Goal: Task Accomplishment & Management: Manage account settings

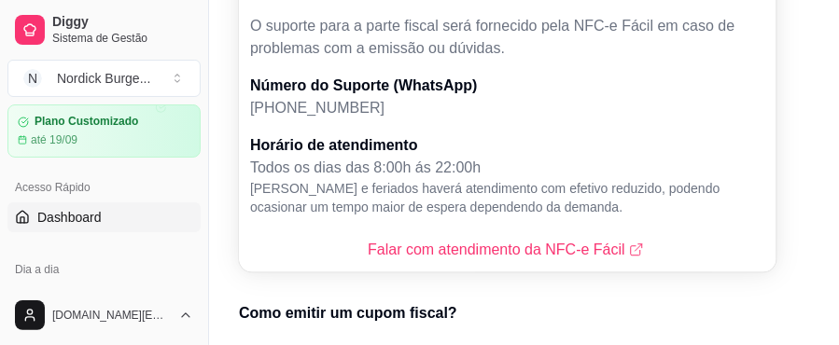
scroll to position [187, 0]
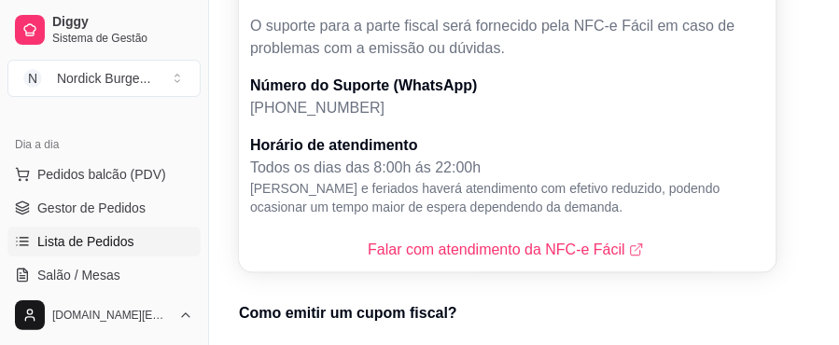
click at [77, 237] on span "Lista de Pedidos" at bounding box center [85, 241] width 97 height 19
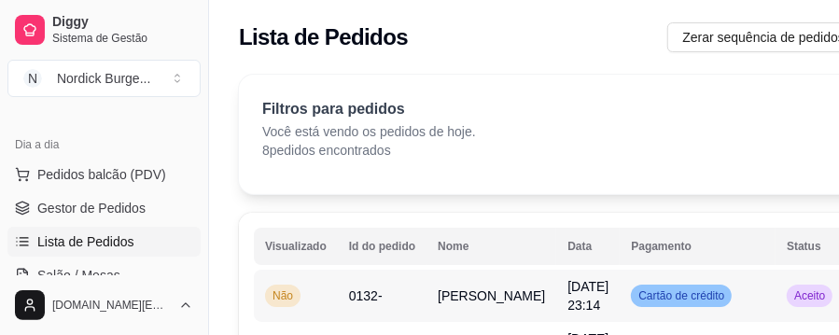
click at [312, 295] on td "Não" at bounding box center [296, 296] width 84 height 52
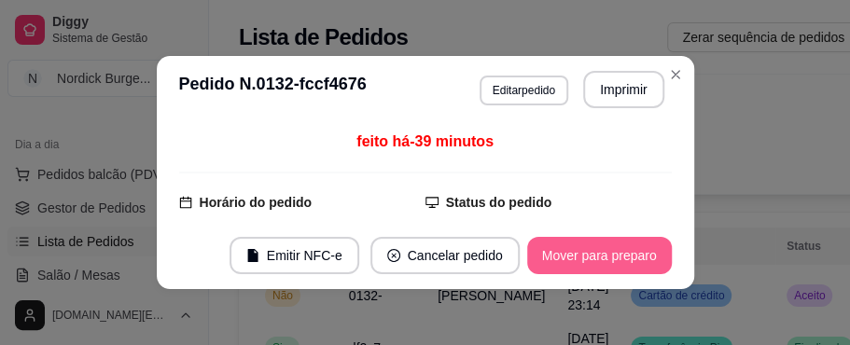
click at [573, 248] on button "Mover para preparo" at bounding box center [599, 255] width 145 height 37
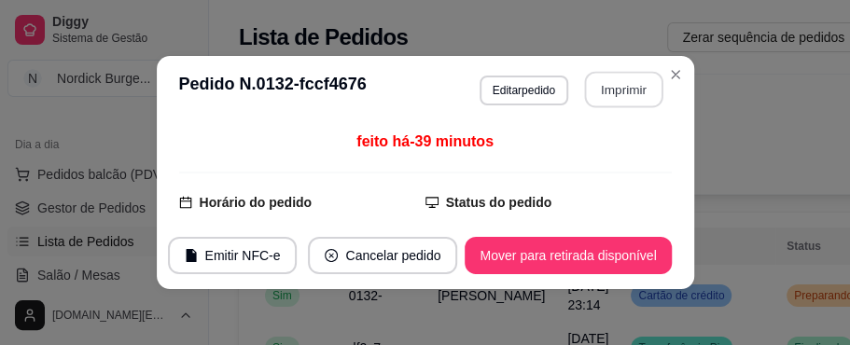
click at [620, 88] on button "Imprimir" at bounding box center [623, 90] width 78 height 36
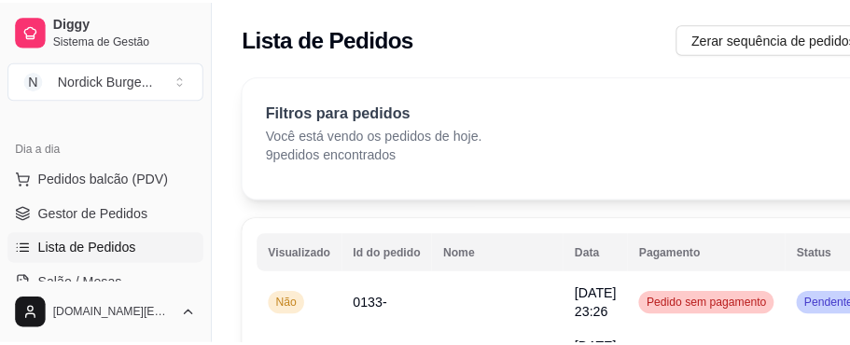
scroll to position [62, 0]
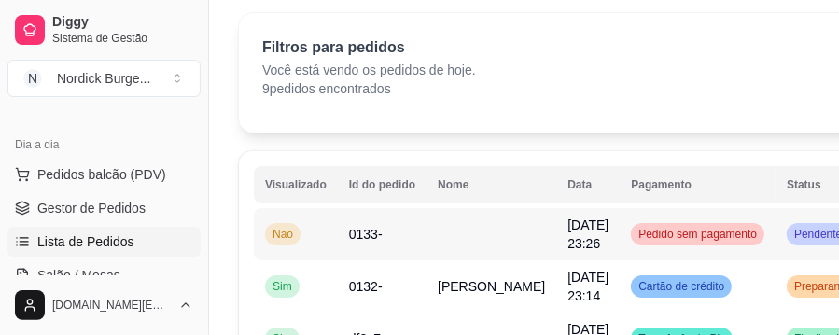
click at [314, 236] on td "Não" at bounding box center [296, 234] width 84 height 52
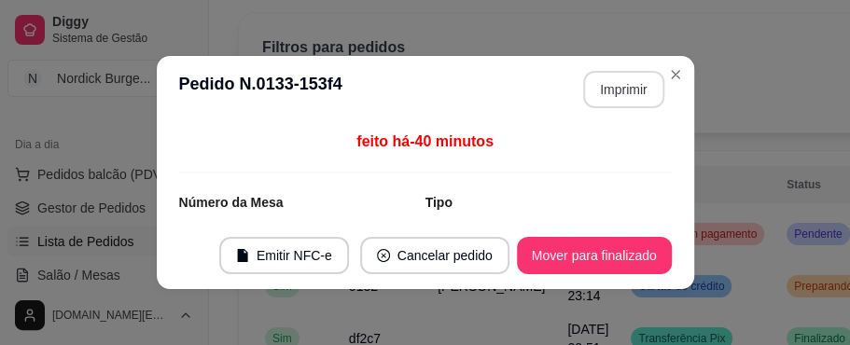
click at [620, 83] on button "Imprimir" at bounding box center [623, 89] width 81 height 37
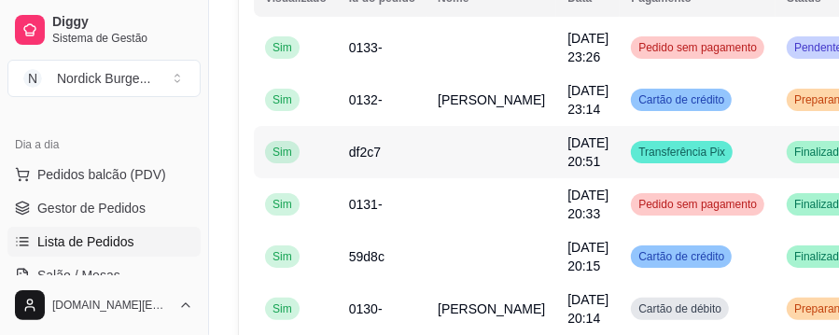
scroll to position [124, 0]
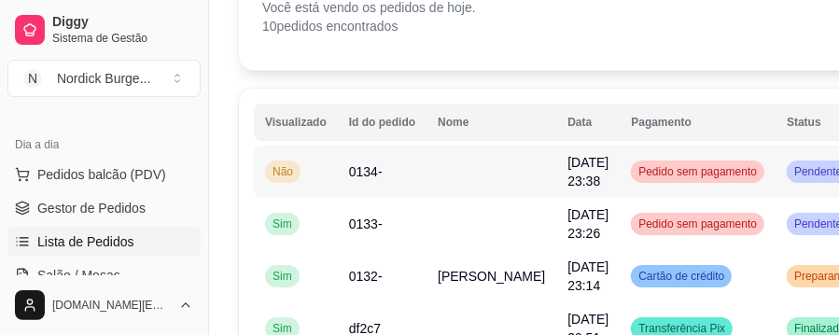
click at [306, 173] on td "Não" at bounding box center [296, 172] width 84 height 52
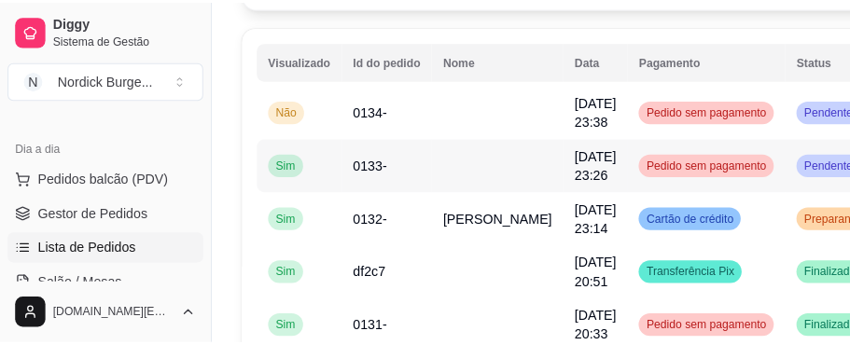
scroll to position [248, 0]
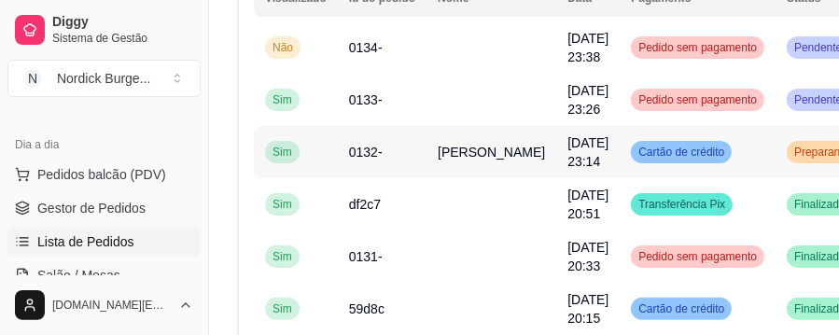
click at [409, 164] on td "0132-" at bounding box center [382, 152] width 89 height 52
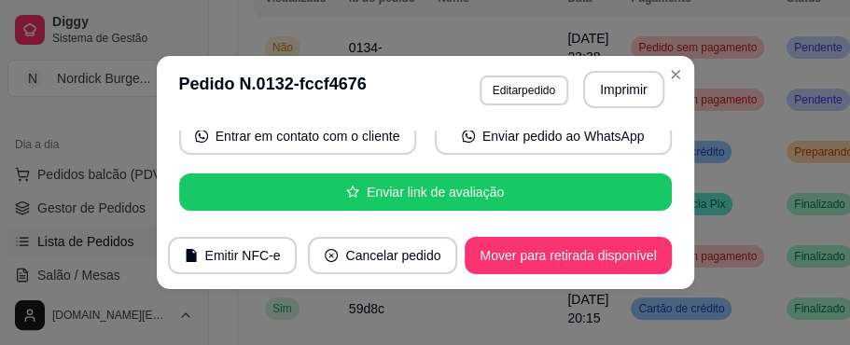
scroll to position [0, 0]
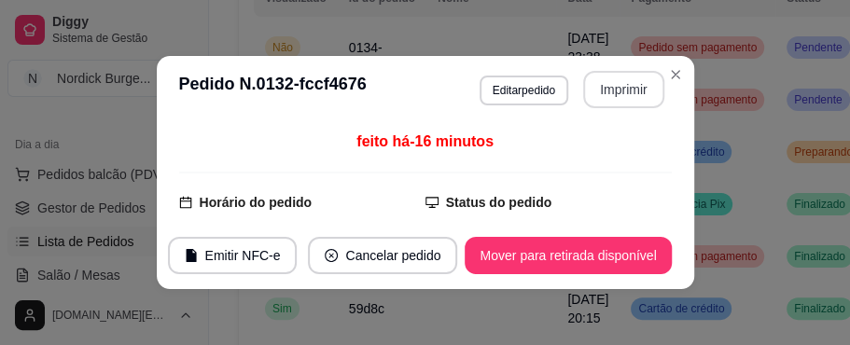
click at [627, 89] on button "Imprimir" at bounding box center [623, 89] width 81 height 37
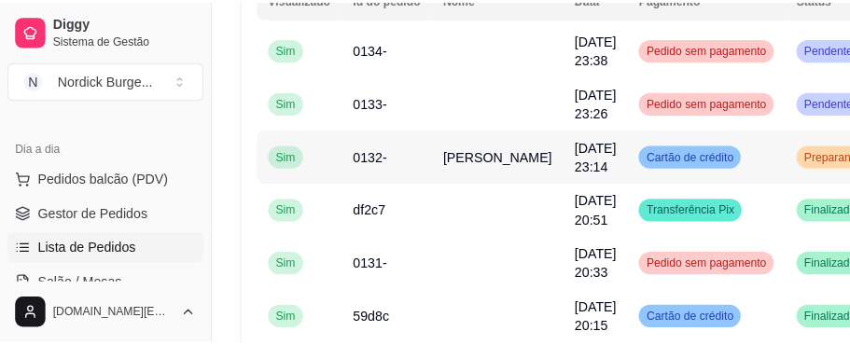
scroll to position [124, 0]
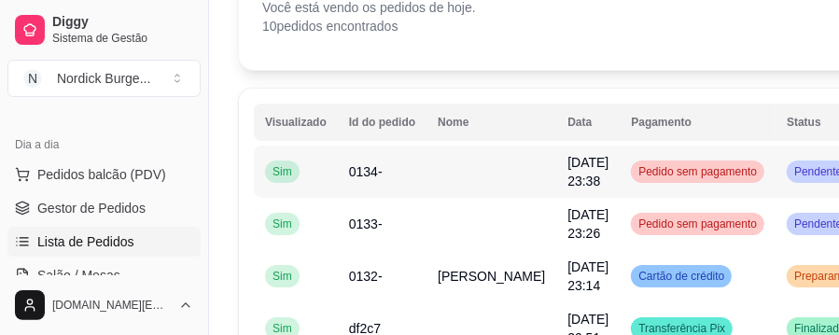
click at [437, 188] on td at bounding box center [491, 172] width 130 height 52
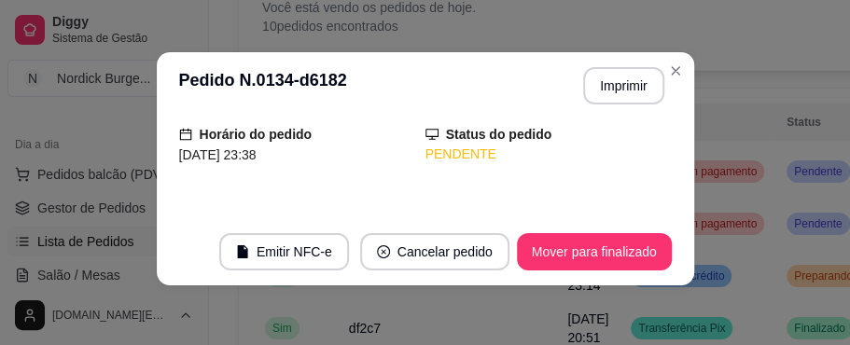
scroll to position [295, 0]
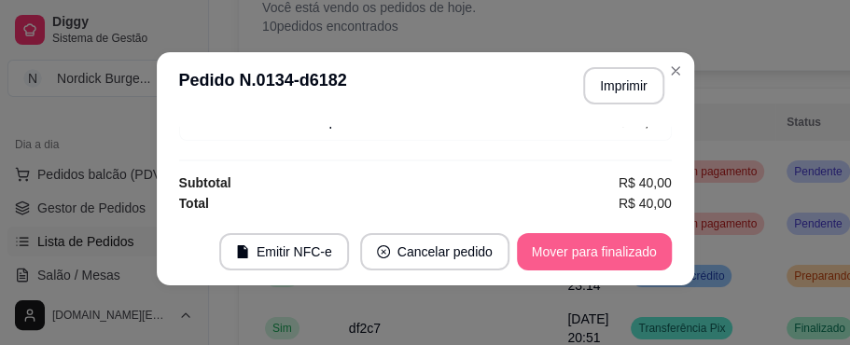
click at [597, 239] on button "Mover para finalizado" at bounding box center [594, 251] width 155 height 37
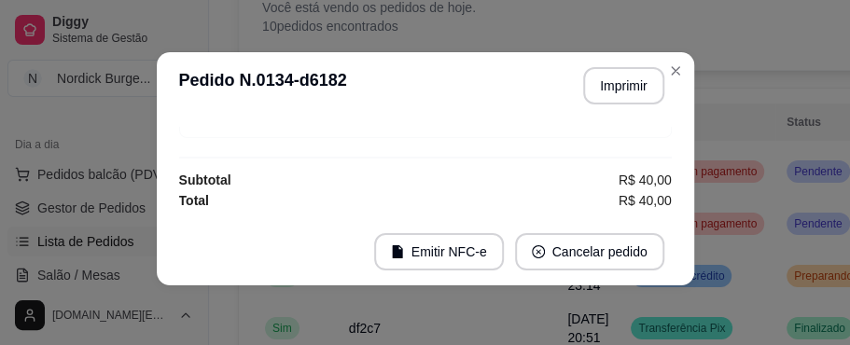
scroll to position [234, 0]
click at [610, 90] on button "Imprimir" at bounding box center [623, 86] width 78 height 36
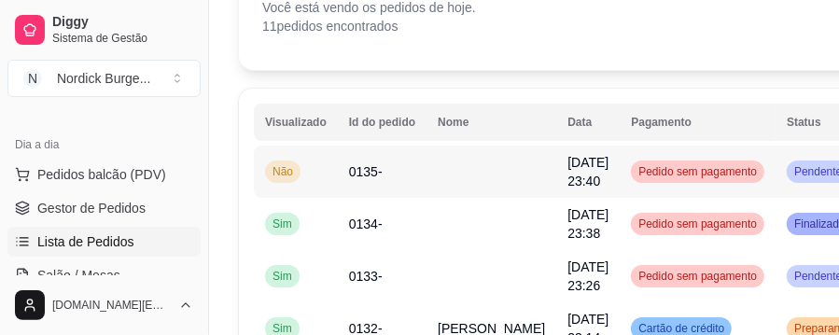
click at [476, 165] on td at bounding box center [491, 172] width 130 height 52
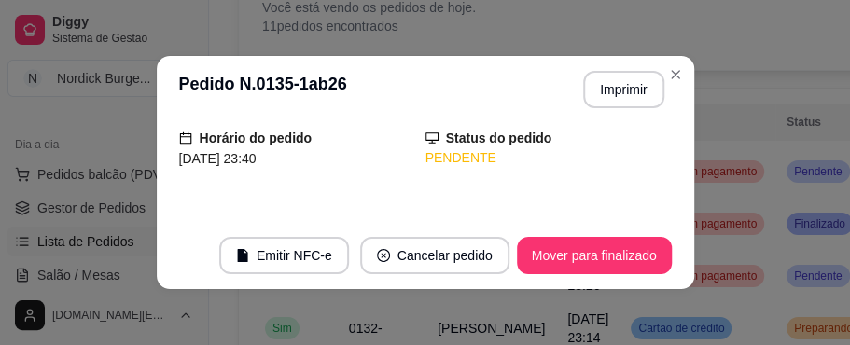
scroll to position [295, 0]
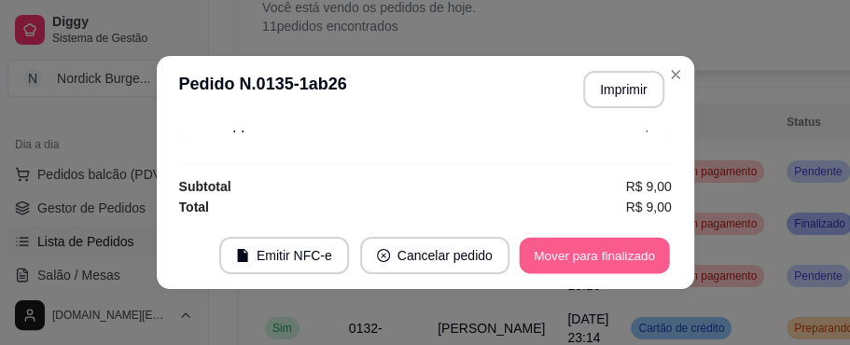
click at [628, 254] on button "Mover para finalizado" at bounding box center [594, 256] width 150 height 36
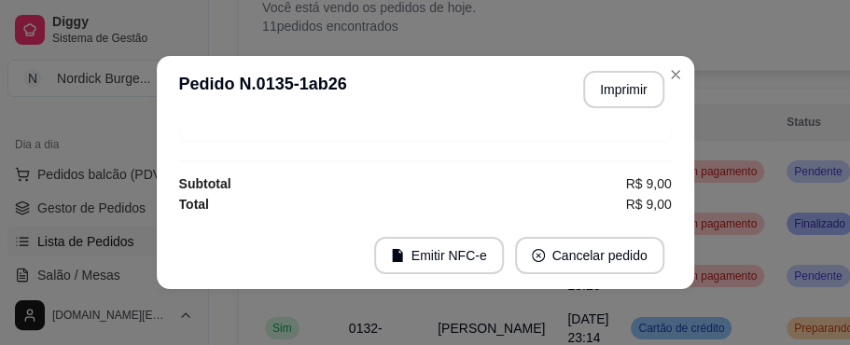
scroll to position [234, 0]
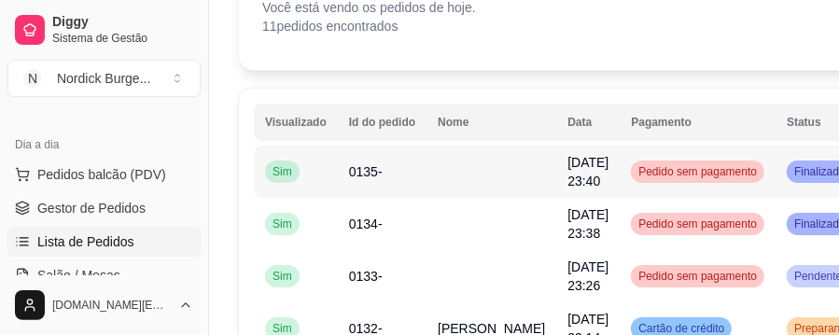
click at [461, 179] on td at bounding box center [491, 172] width 130 height 52
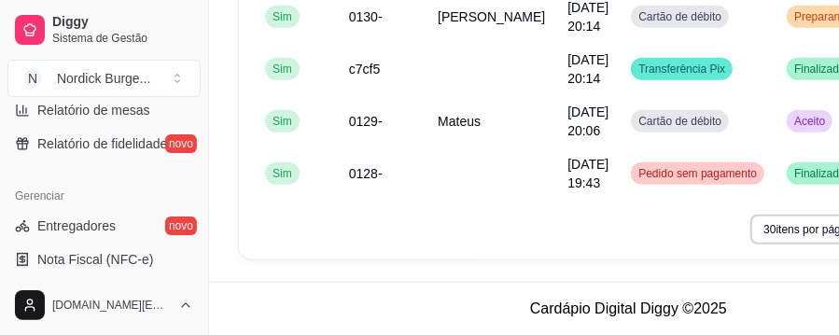
scroll to position [747, 0]
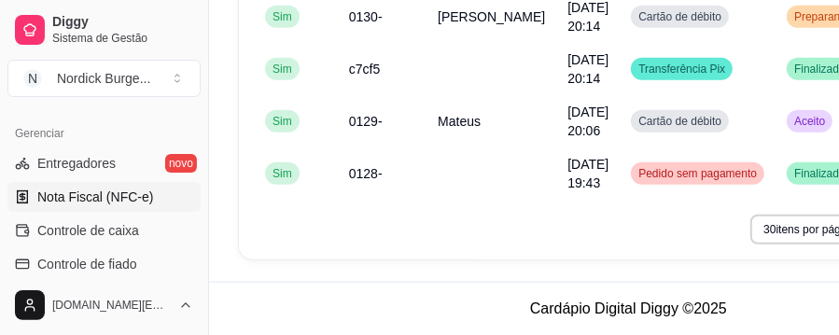
click at [106, 202] on span "Nota Fiscal (NFC-e)" at bounding box center [95, 197] width 116 height 19
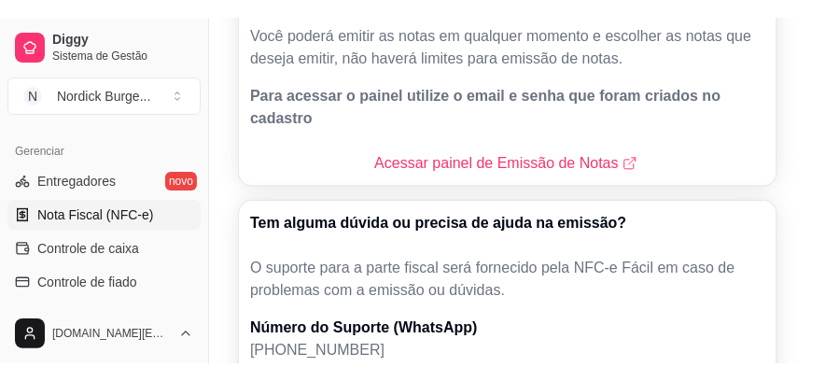
scroll to position [124, 0]
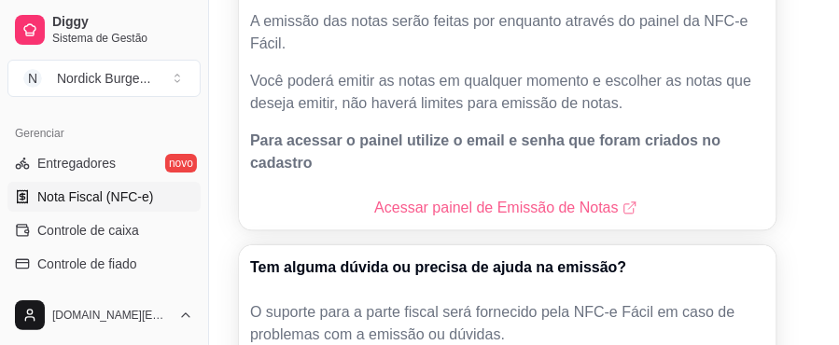
click at [487, 197] on link "Acessar painel de Emissão de Notas" at bounding box center [507, 208] width 266 height 22
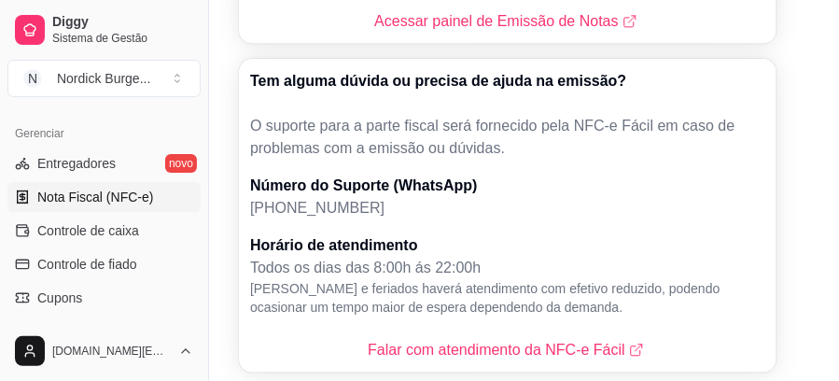
scroll to position [187, 0]
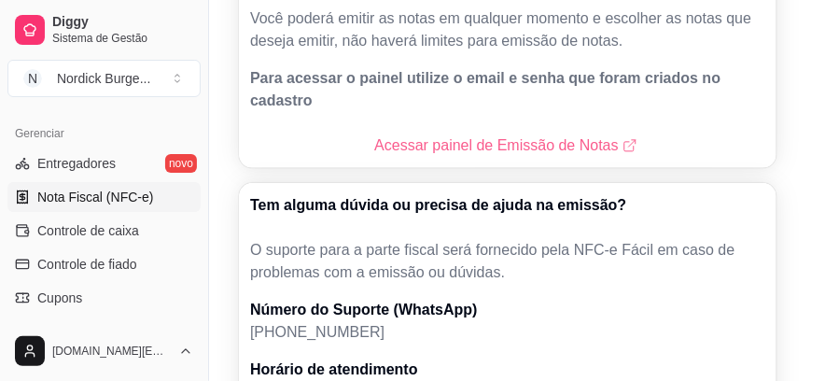
click at [527, 134] on link "Acessar painel de Emissão de Notas" at bounding box center [507, 145] width 266 height 22
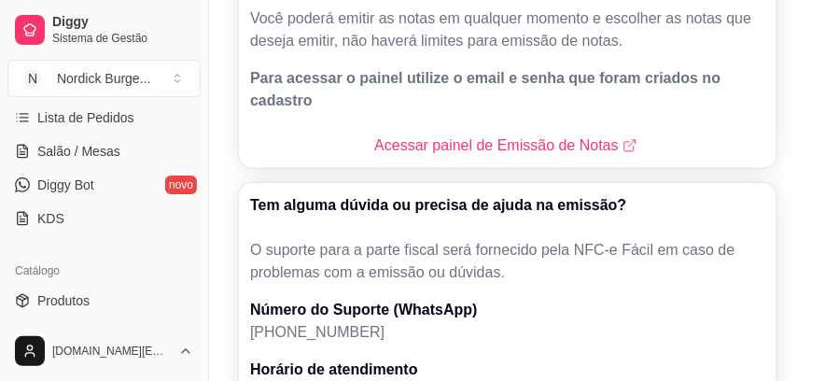
scroll to position [248, 0]
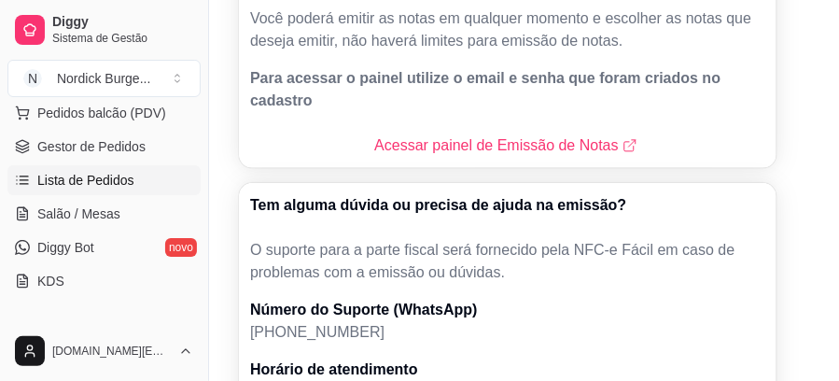
click at [116, 174] on span "Lista de Pedidos" at bounding box center [85, 180] width 97 height 19
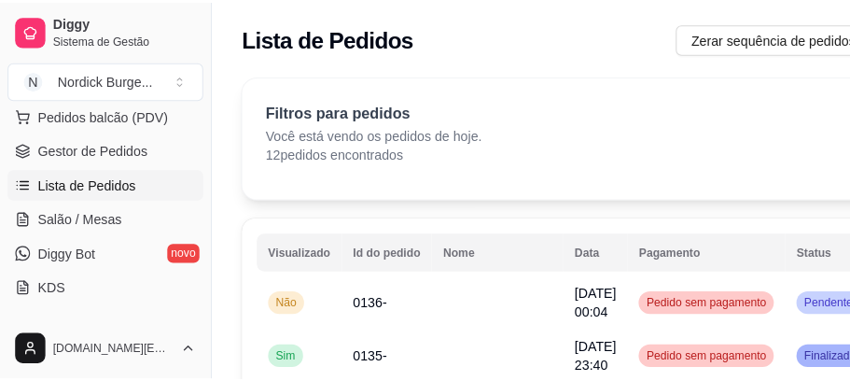
scroll to position [62, 0]
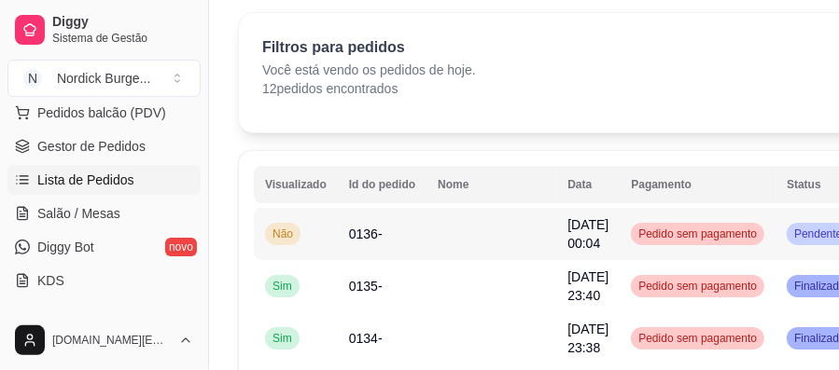
click at [396, 228] on td "0136-" at bounding box center [382, 234] width 89 height 52
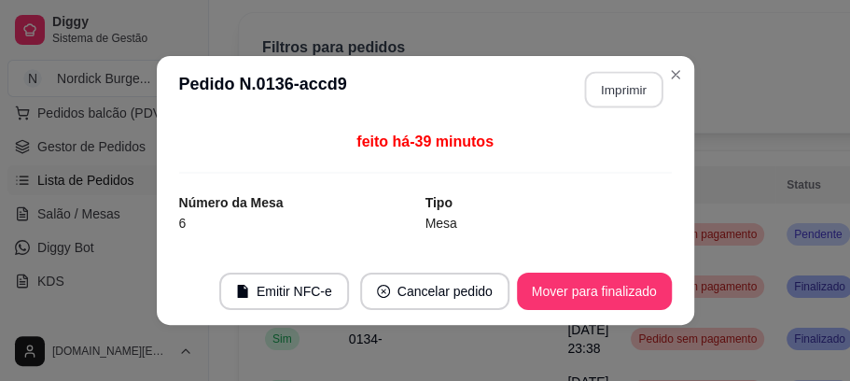
click at [611, 95] on button "Imprimir" at bounding box center [623, 90] width 78 height 36
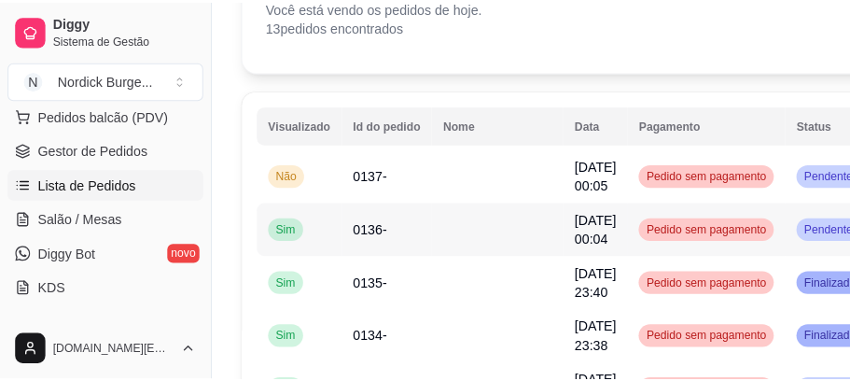
scroll to position [187, 0]
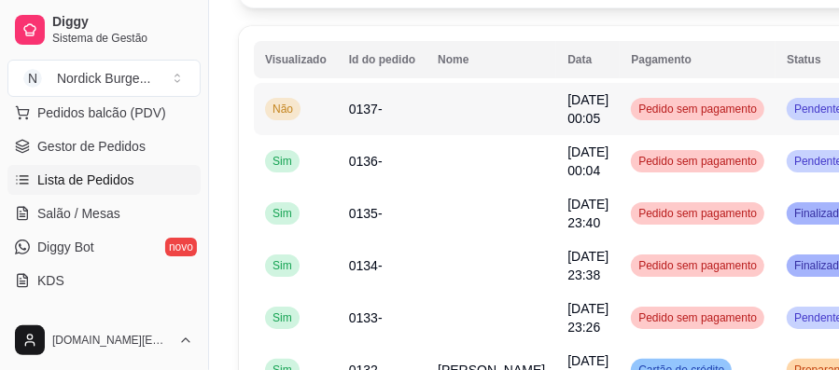
click at [409, 111] on td "0137-" at bounding box center [382, 109] width 89 height 52
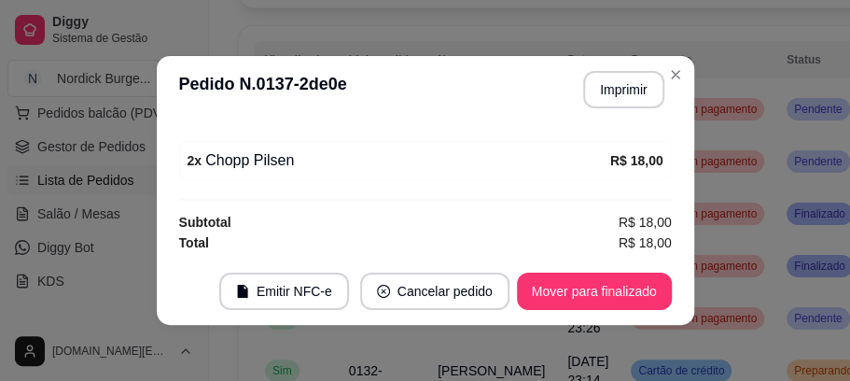
scroll to position [4, 0]
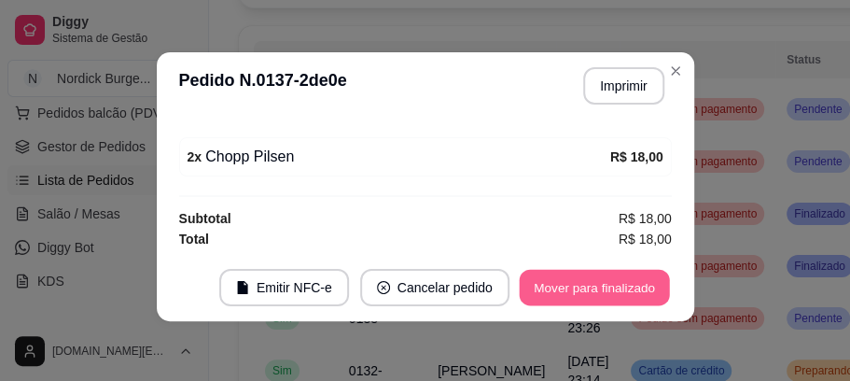
click at [644, 278] on button "Mover para finalizado" at bounding box center [594, 288] width 150 height 36
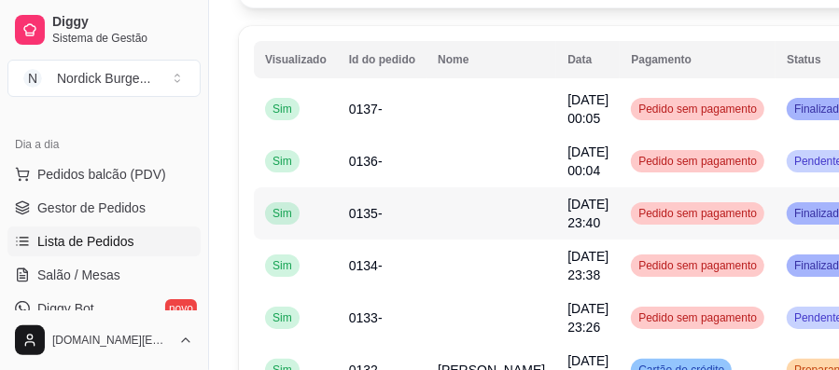
scroll to position [124, 0]
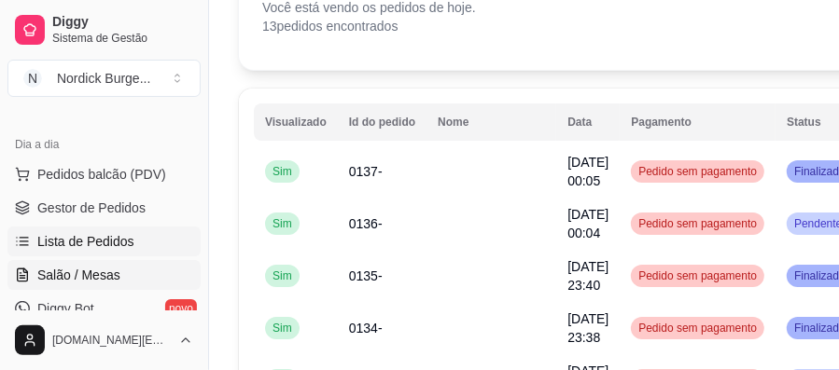
click at [67, 266] on span "Salão / Mesas" at bounding box center [78, 275] width 83 height 19
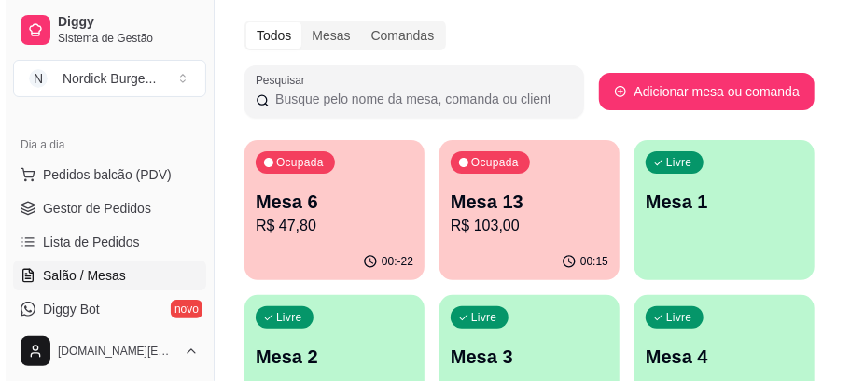
scroll to position [124, 0]
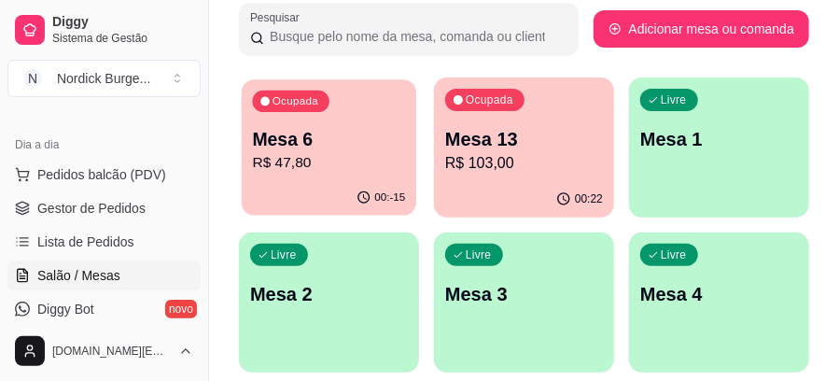
click at [317, 145] on p "Mesa 6" at bounding box center [329, 139] width 153 height 25
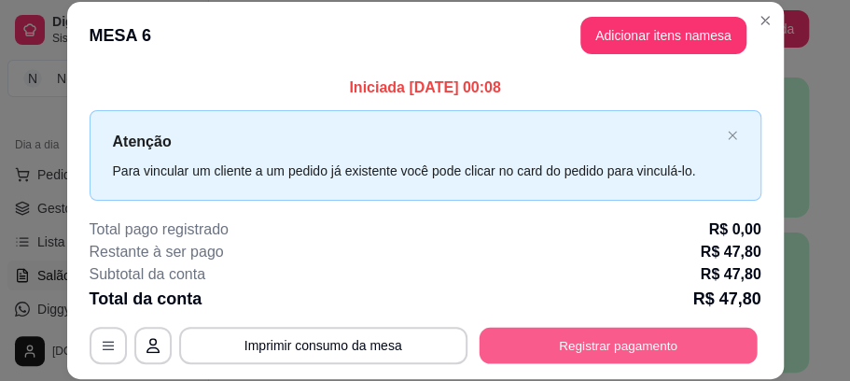
click at [575, 344] on button "Registrar pagamento" at bounding box center [618, 346] width 278 height 36
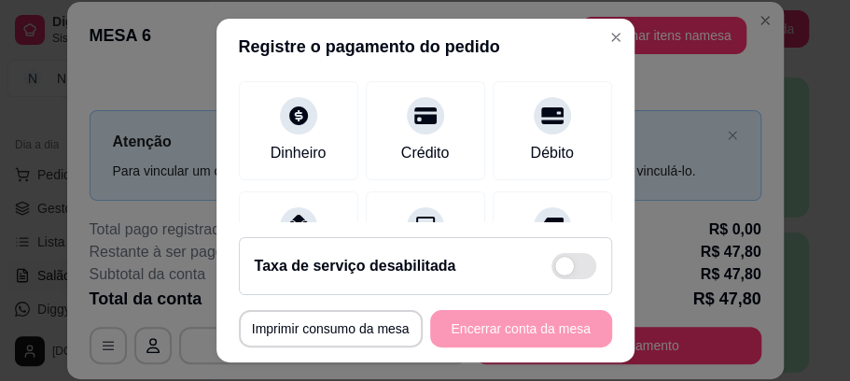
scroll to position [311, 0]
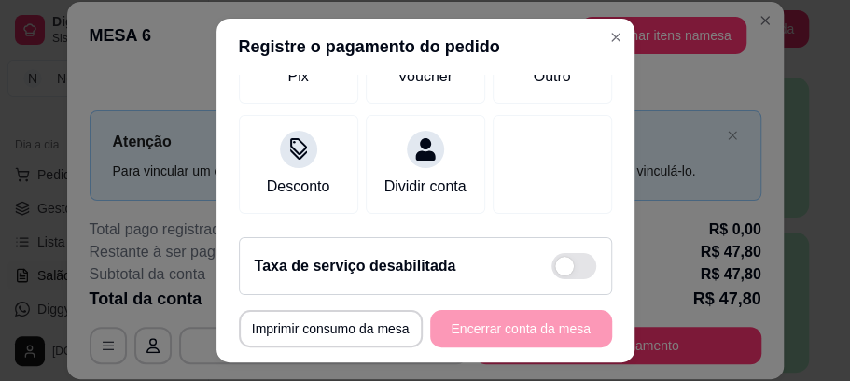
click at [498, 261] on div "Taxa de serviço desabilitada" at bounding box center [426, 266] width 342 height 26
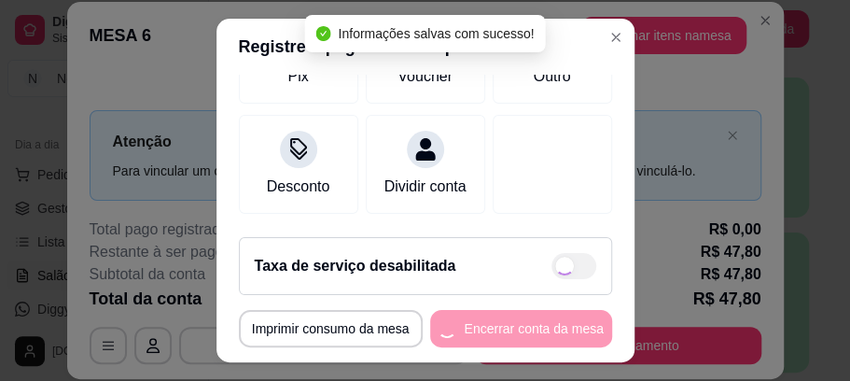
checkbox input "true"
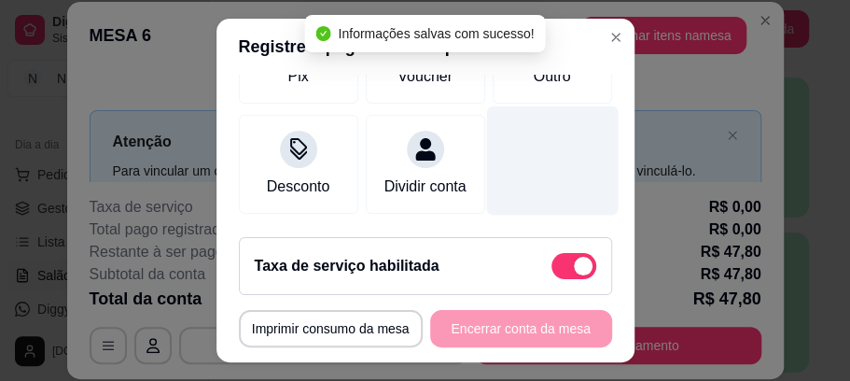
scroll to position [80, 0]
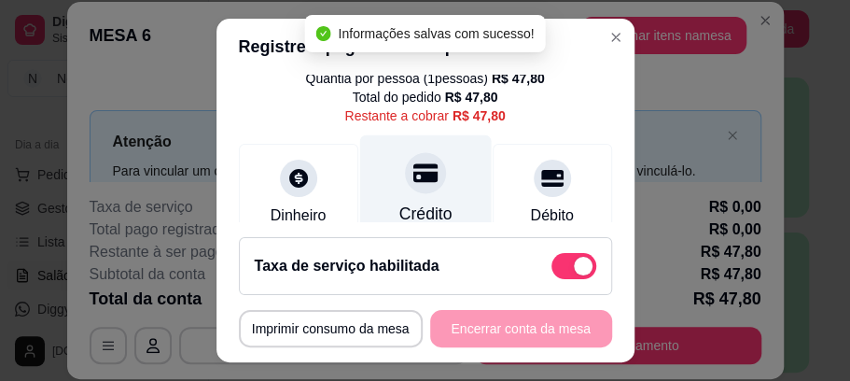
click at [419, 193] on div "Crédito" at bounding box center [425, 189] width 132 height 109
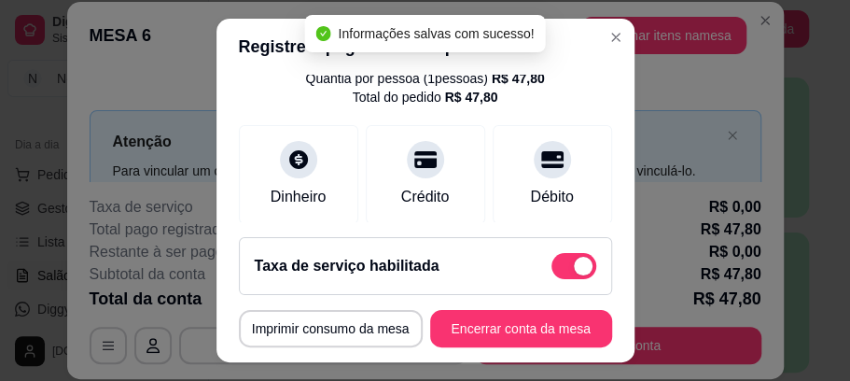
type input "R$ 0,00"
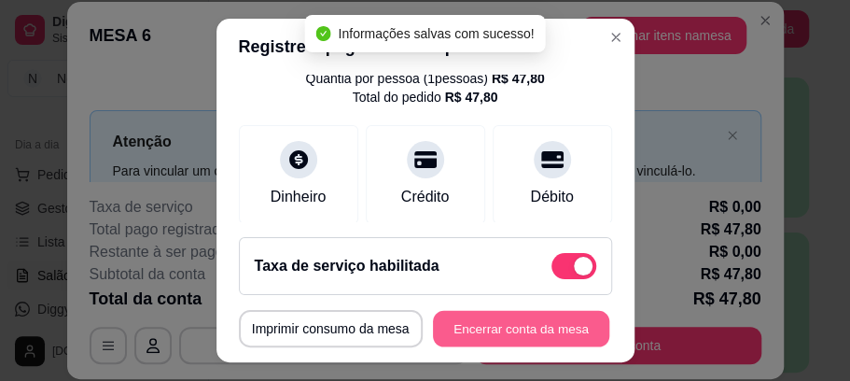
click at [495, 329] on button "Encerrar conta da mesa" at bounding box center [521, 328] width 176 height 36
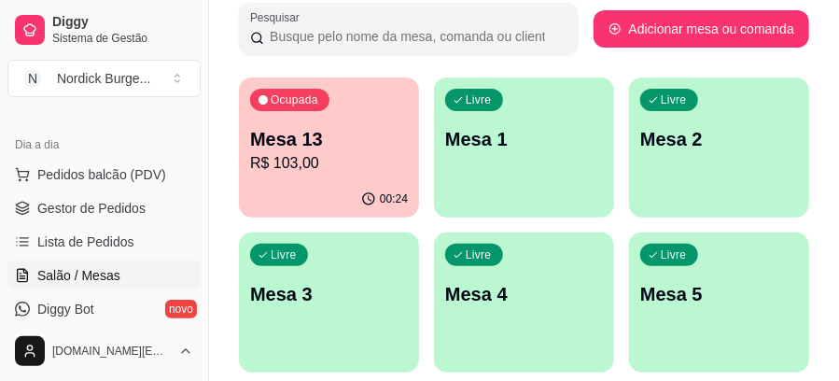
click at [371, 154] on p "R$ 103,00" at bounding box center [329, 163] width 158 height 22
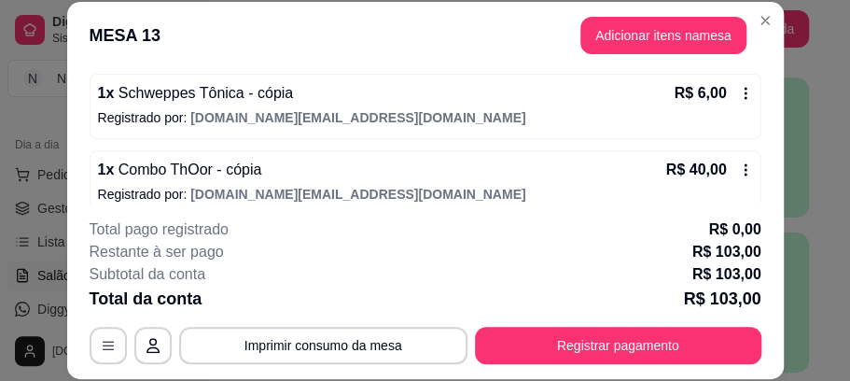
scroll to position [417, 0]
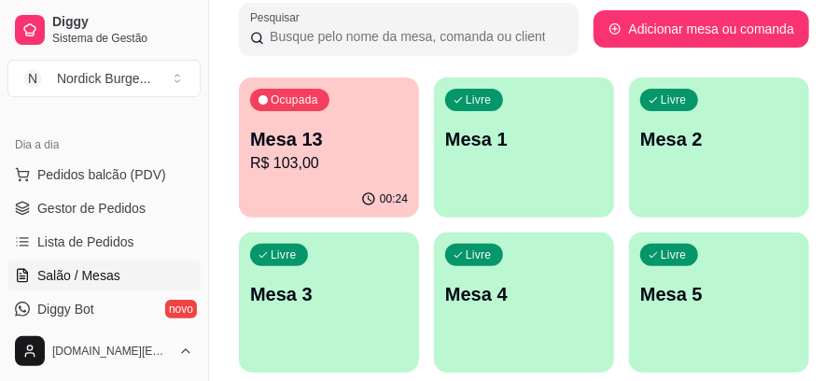
click at [272, 188] on div "00:24" at bounding box center [329, 199] width 180 height 36
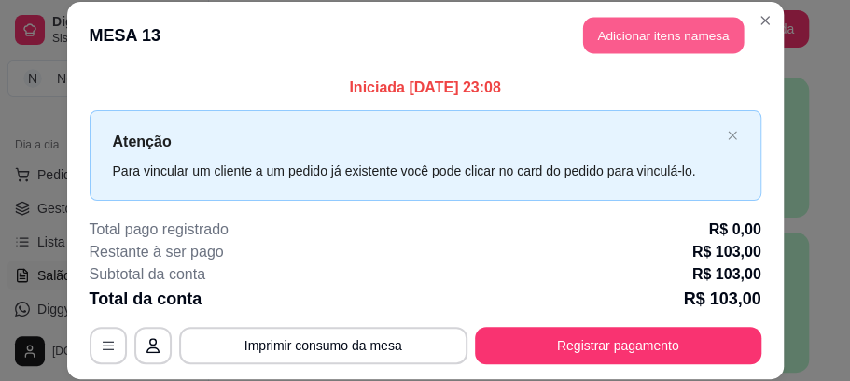
click at [669, 41] on button "Adicionar itens na mesa" at bounding box center [663, 36] width 161 height 36
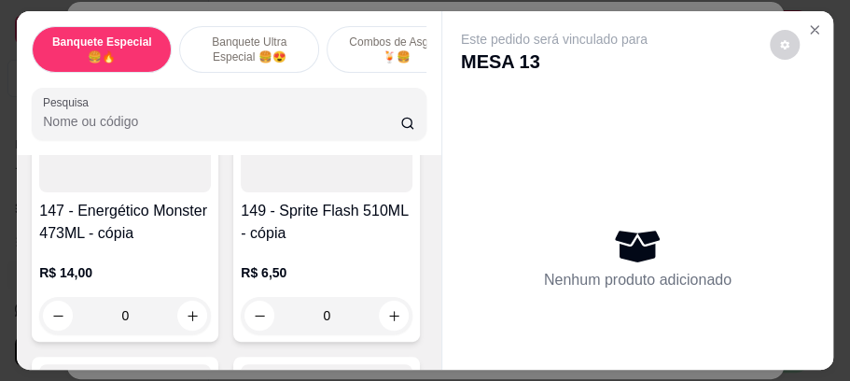
scroll to position [4603, 0]
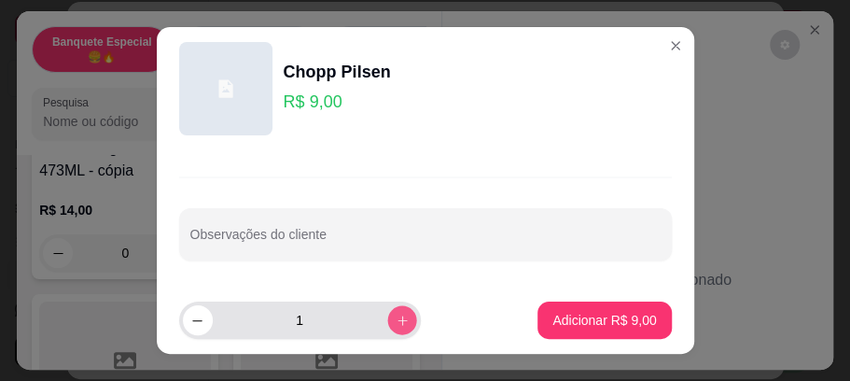
click at [387, 318] on button "increase-product-quantity" at bounding box center [401, 319] width 29 height 29
click at [387, 318] on button "increase-product-quantity" at bounding box center [402, 320] width 30 height 30
click at [193, 316] on icon "decrease-product-quantity" at bounding box center [197, 321] width 14 height 14
type input "2"
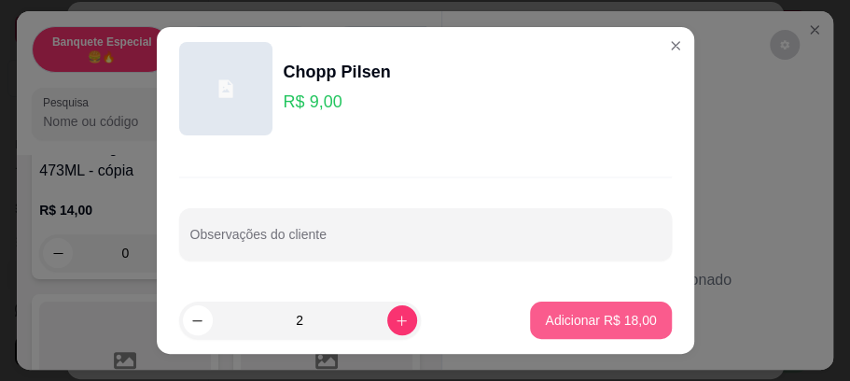
click at [572, 327] on p "Adicionar R$ 18,00" at bounding box center [600, 320] width 111 height 19
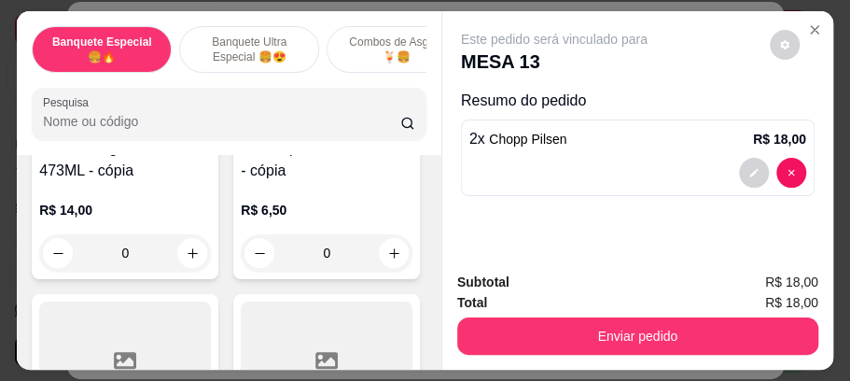
type input "2"
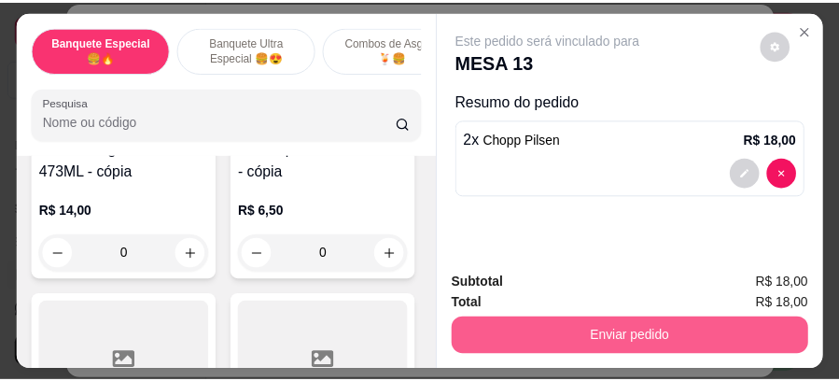
scroll to position [4604, 0]
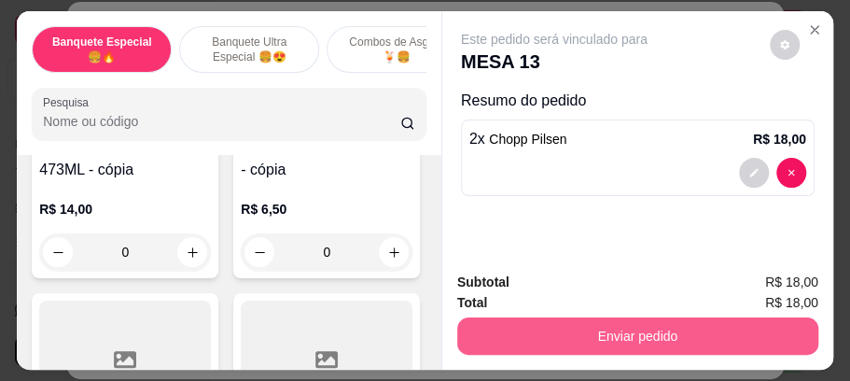
click at [571, 331] on button "Enviar pedido" at bounding box center [637, 335] width 361 height 37
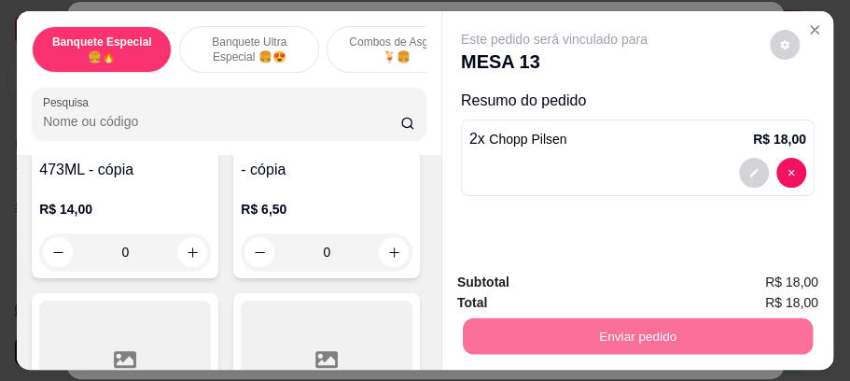
click at [575, 289] on button "Não registrar e enviar pedido" at bounding box center [575, 285] width 188 height 35
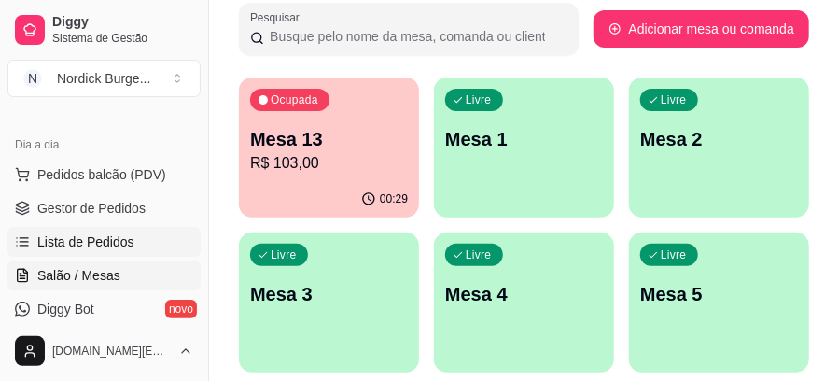
click at [99, 240] on span "Lista de Pedidos" at bounding box center [85, 241] width 97 height 19
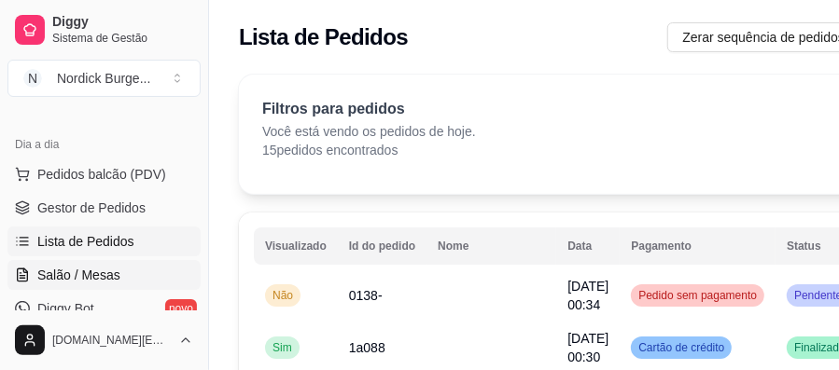
click at [102, 281] on span "Salão / Mesas" at bounding box center [78, 275] width 83 height 19
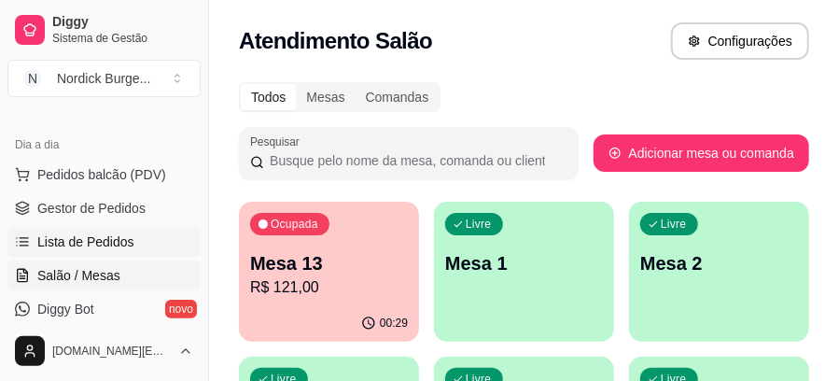
click at [105, 230] on link "Lista de Pedidos" at bounding box center [103, 242] width 193 height 30
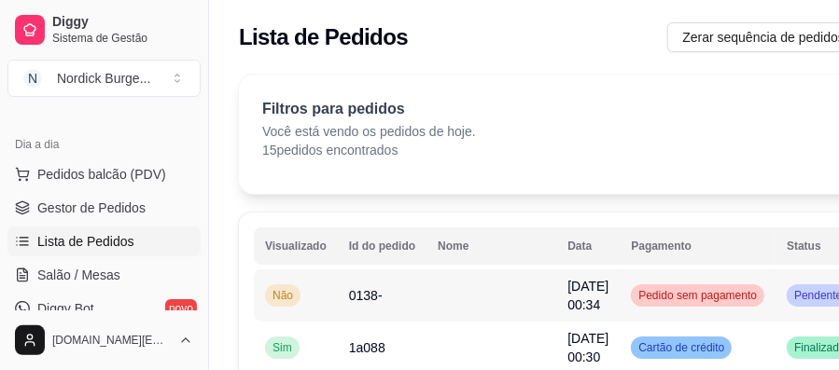
click at [300, 291] on td "Não" at bounding box center [296, 296] width 84 height 52
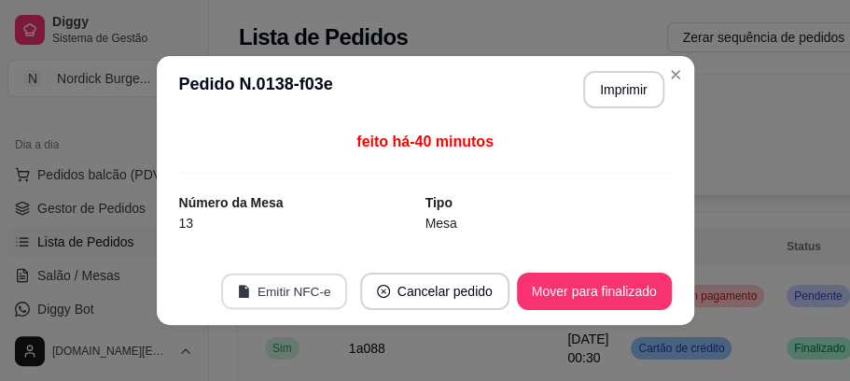
click at [272, 296] on button "Emitir NFC-e" at bounding box center [284, 291] width 126 height 36
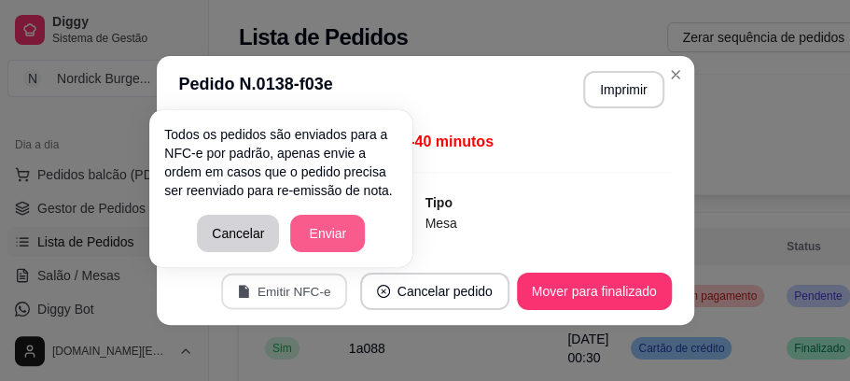
click at [317, 235] on button "Enviar" at bounding box center [327, 233] width 75 height 37
click at [299, 237] on button "Enviar" at bounding box center [327, 234] width 73 height 36
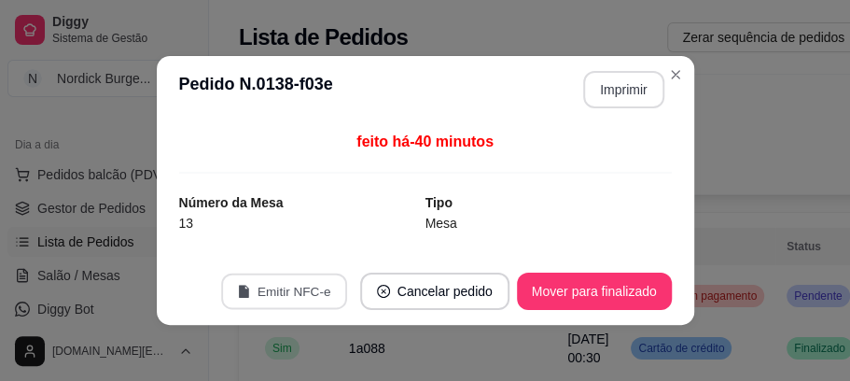
click at [612, 85] on button "Imprimir" at bounding box center [623, 89] width 81 height 37
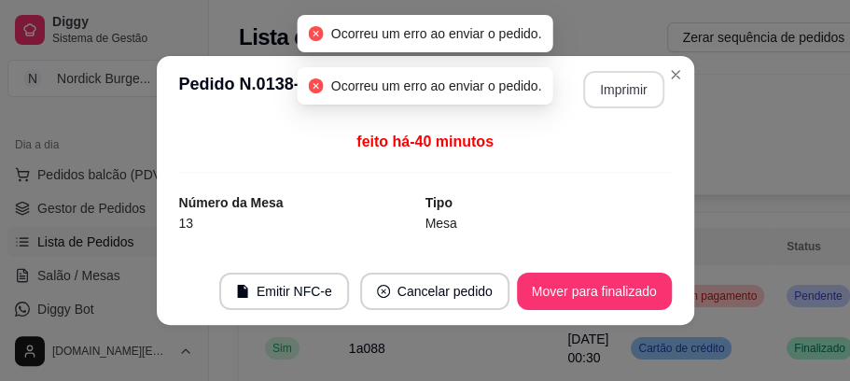
click at [605, 95] on button "Imprimir" at bounding box center [623, 89] width 81 height 37
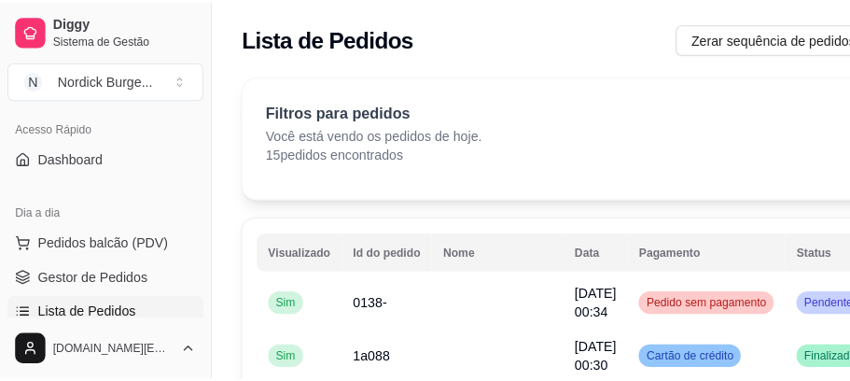
scroll to position [248, 0]
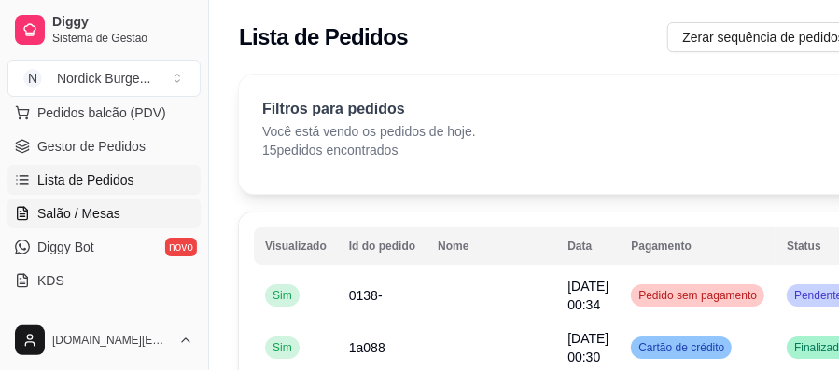
click at [88, 204] on span "Salão / Mesas" at bounding box center [78, 213] width 83 height 19
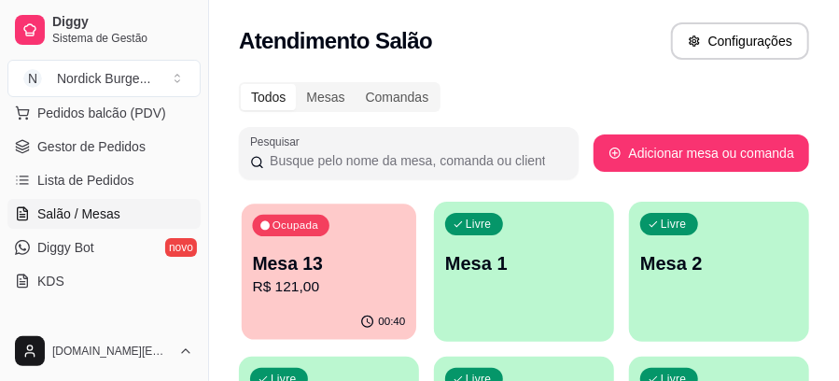
click at [338, 252] on p "Mesa 13" at bounding box center [329, 263] width 153 height 25
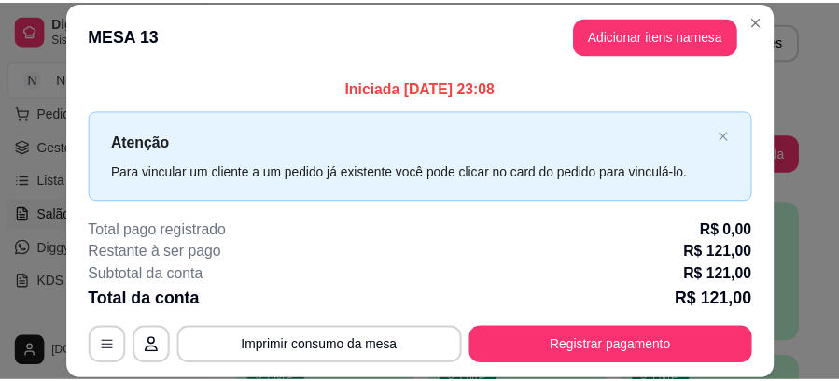
scroll to position [58, 0]
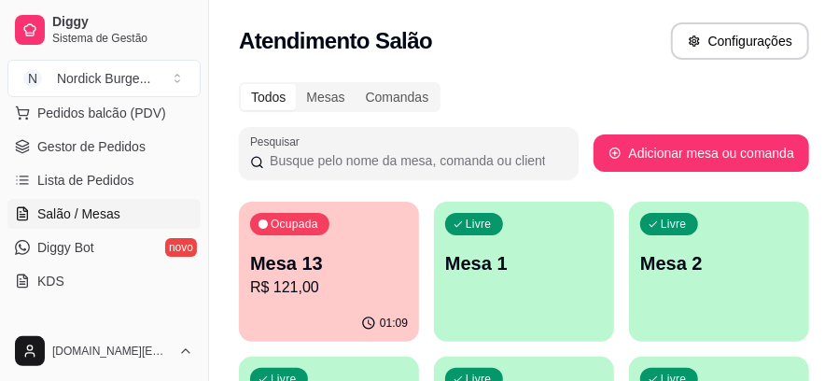
drag, startPoint x: 473, startPoint y: 91, endPoint x: 513, endPoint y: 69, distance: 46.0
click at [513, 69] on div "Atendimento Salão Configurações" at bounding box center [524, 35] width 630 height 71
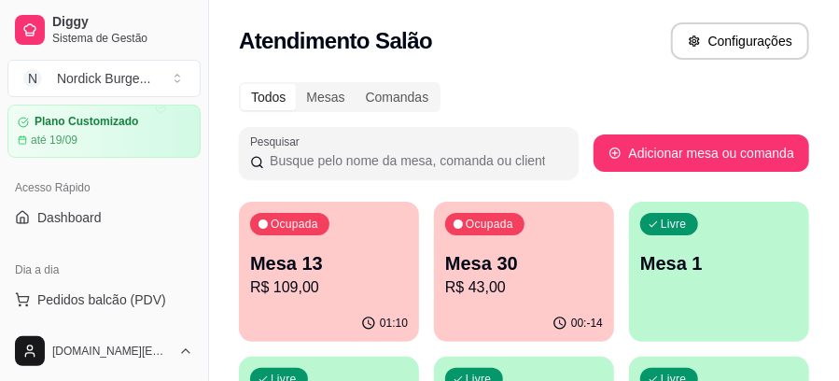
scroll to position [0, 0]
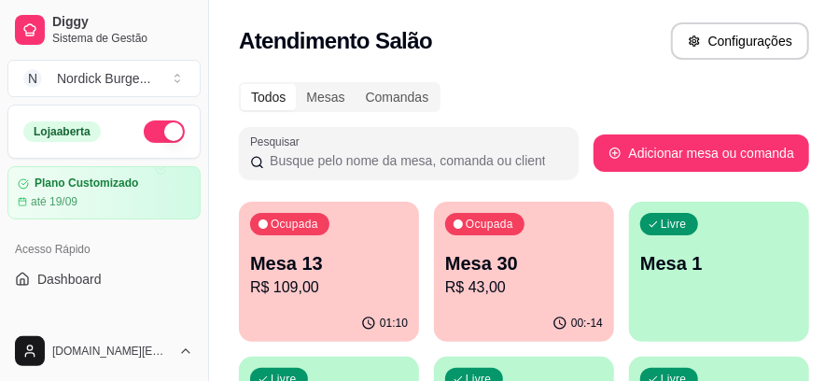
click at [151, 131] on button "button" at bounding box center [164, 131] width 41 height 22
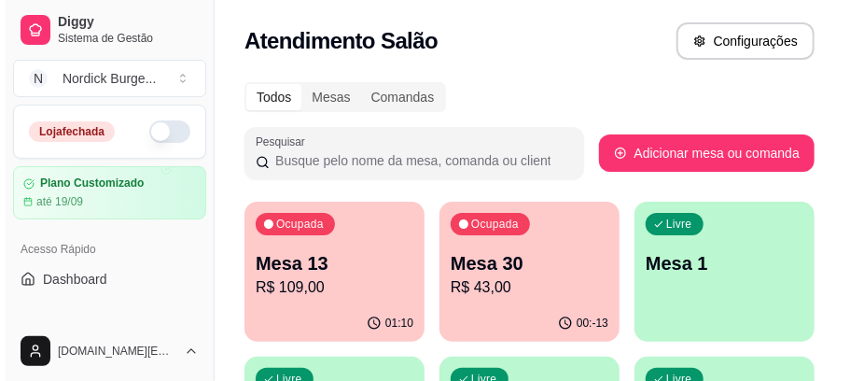
scroll to position [62, 0]
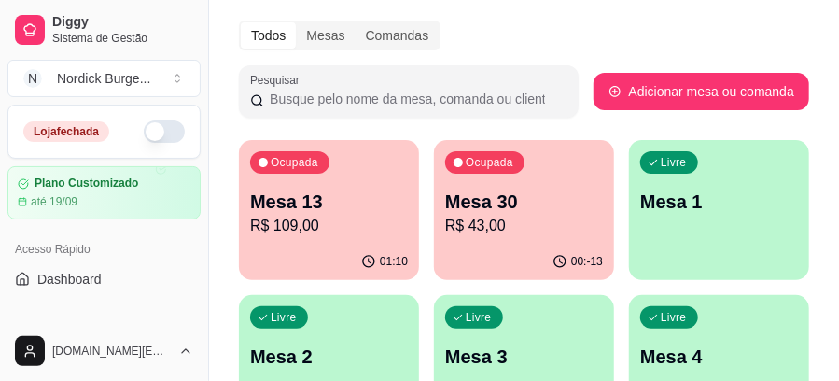
click at [308, 186] on div "Ocupada Mesa 13 R$ 109,00" at bounding box center [329, 192] width 180 height 104
click at [319, 203] on p "Mesa 13" at bounding box center [329, 201] width 158 height 26
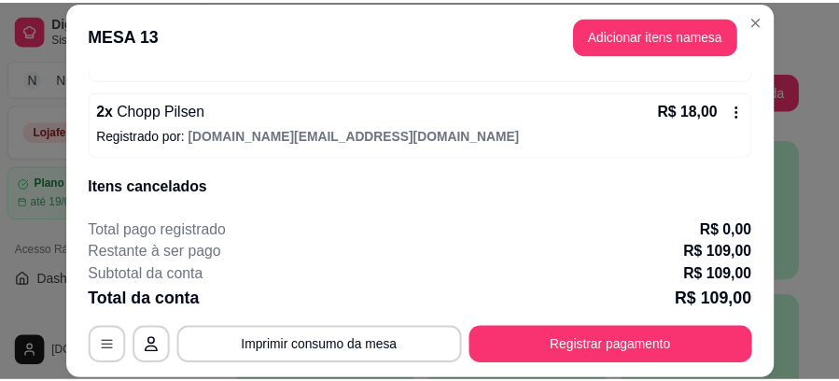
scroll to position [350, 0]
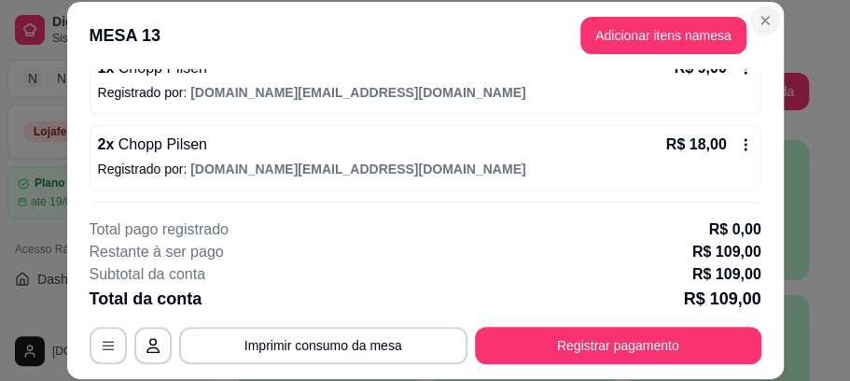
click at [761, 38] on section "MESA 13 Adicionar itens na mesa Iniciada [DATE] 23:08 Atenção Para vincular um …" at bounding box center [425, 190] width 717 height 377
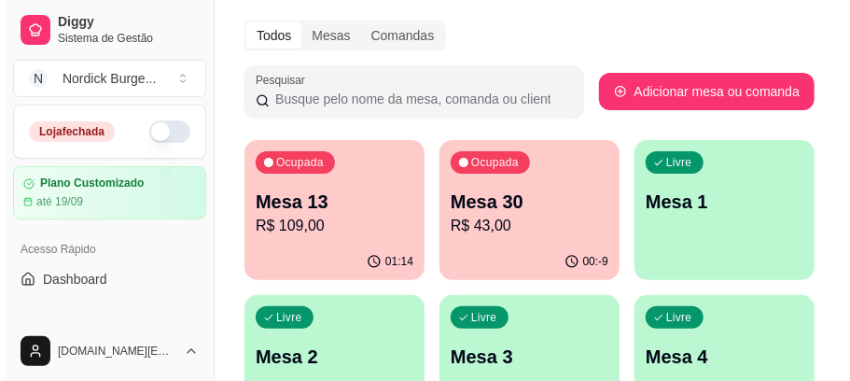
scroll to position [124, 0]
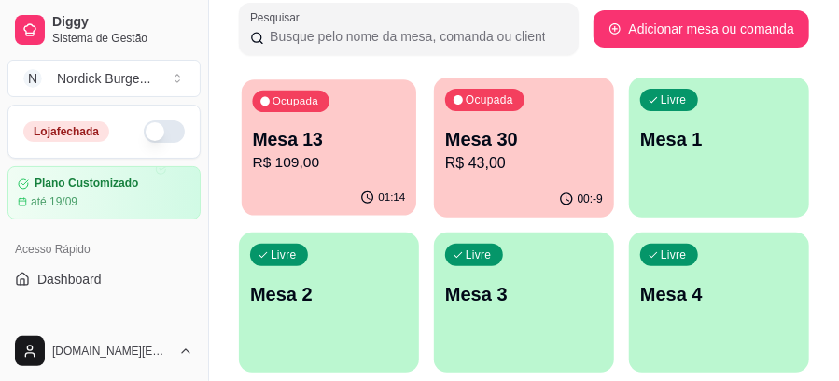
click at [336, 142] on p "Mesa 13" at bounding box center [329, 139] width 153 height 25
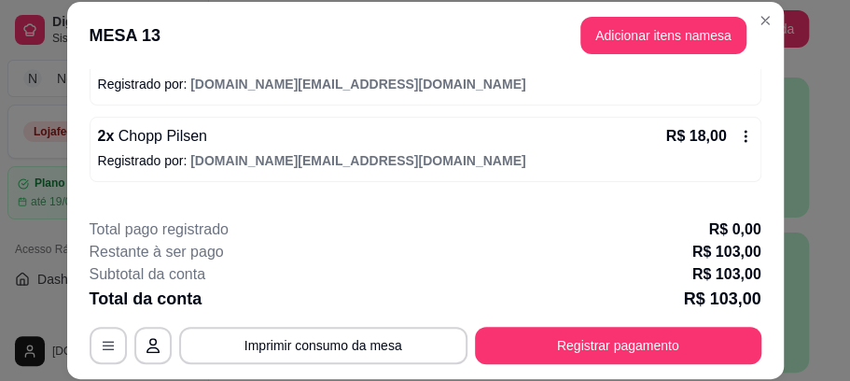
scroll to position [497, 0]
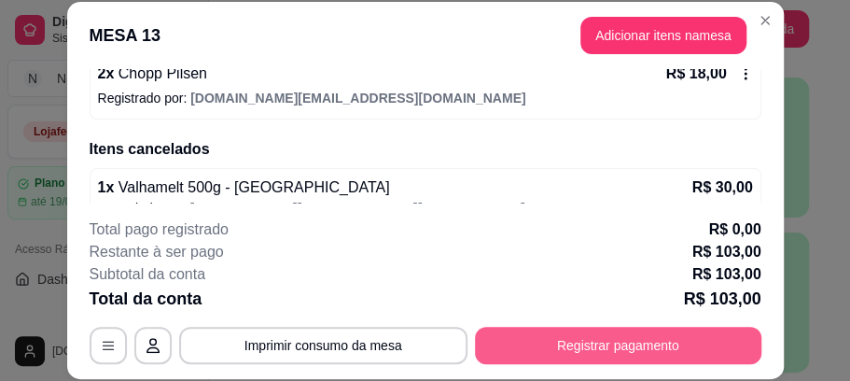
click at [513, 334] on button "Registrar pagamento" at bounding box center [618, 345] width 286 height 37
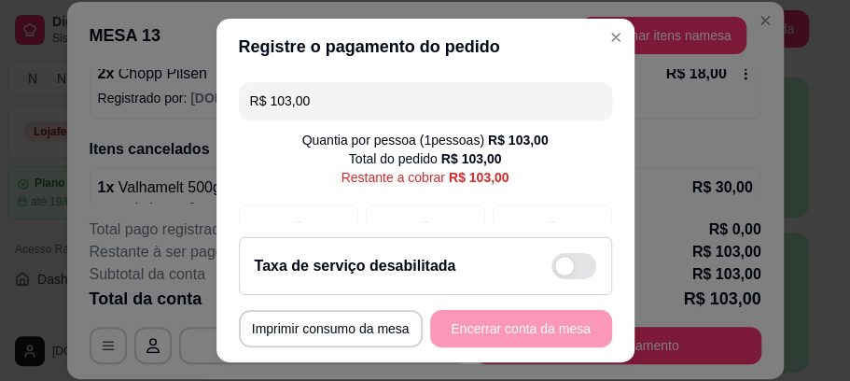
click at [485, 271] on div "Taxa de serviço desabilitada" at bounding box center [426, 266] width 342 height 26
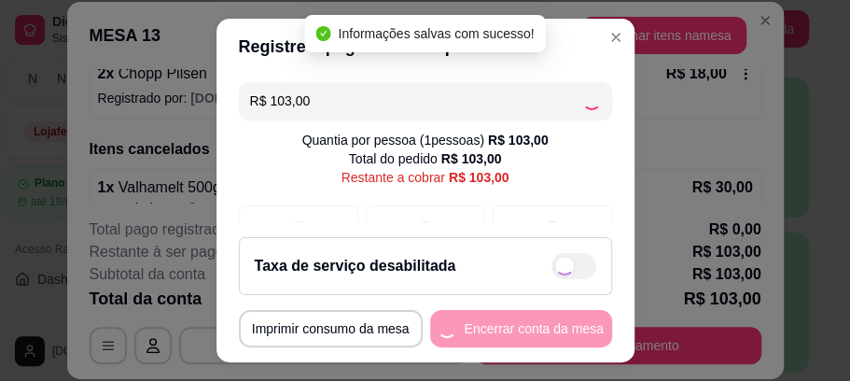
checkbox input "true"
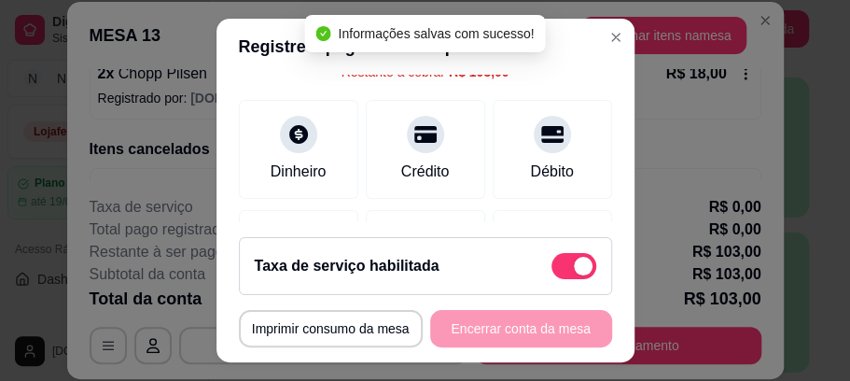
scroll to position [248, 0]
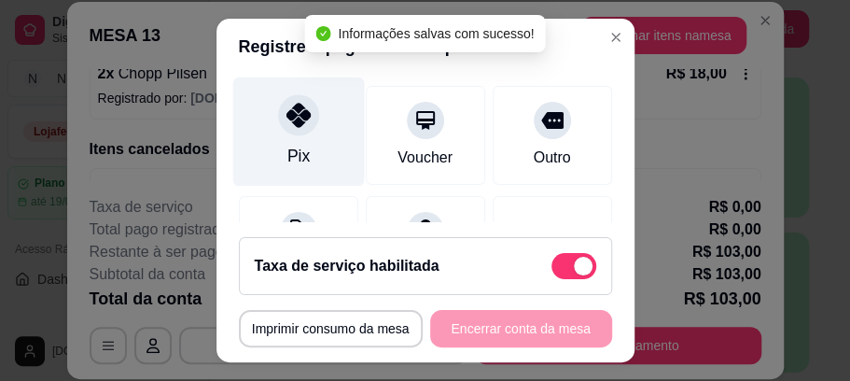
click at [300, 130] on div at bounding box center [298, 115] width 41 height 41
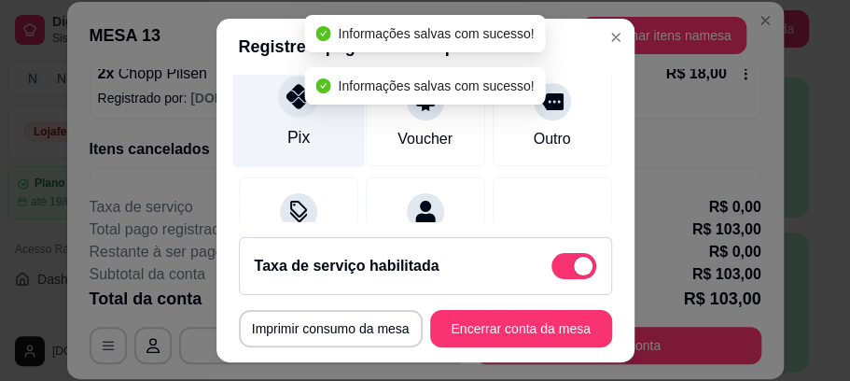
type input "R$ 0,00"
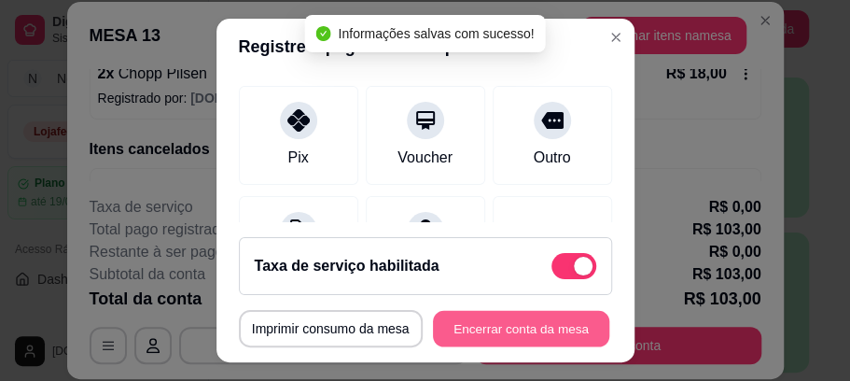
click at [573, 326] on button "Encerrar conta da mesa" at bounding box center [521, 328] width 176 height 36
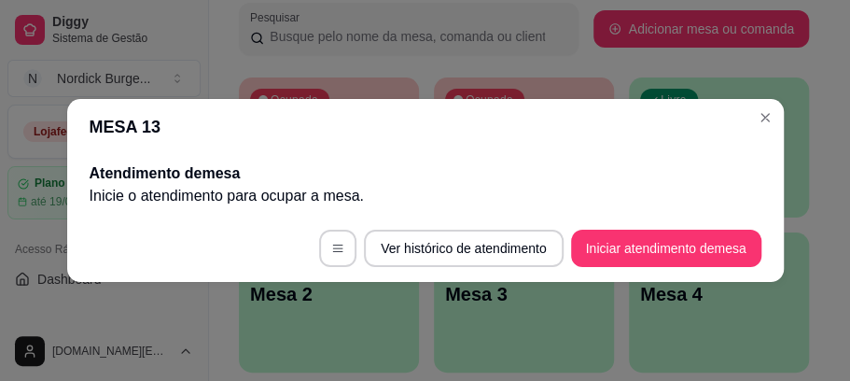
scroll to position [0, 0]
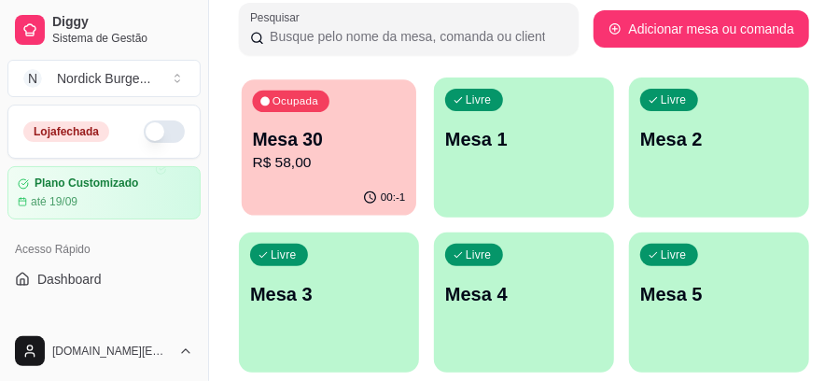
click at [323, 132] on p "Mesa 30" at bounding box center [329, 139] width 153 height 25
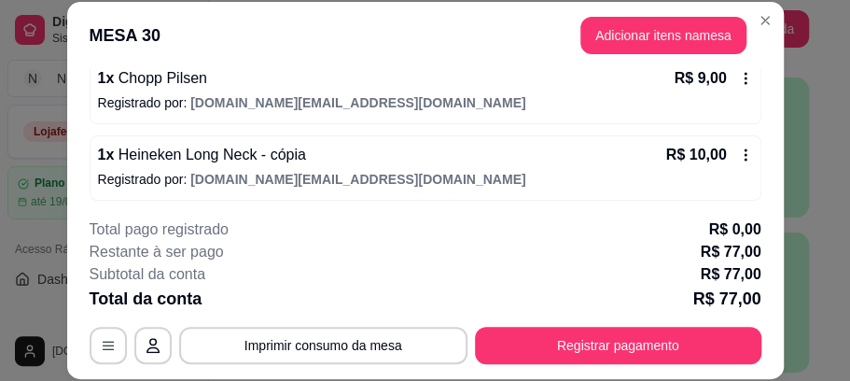
scroll to position [58, 0]
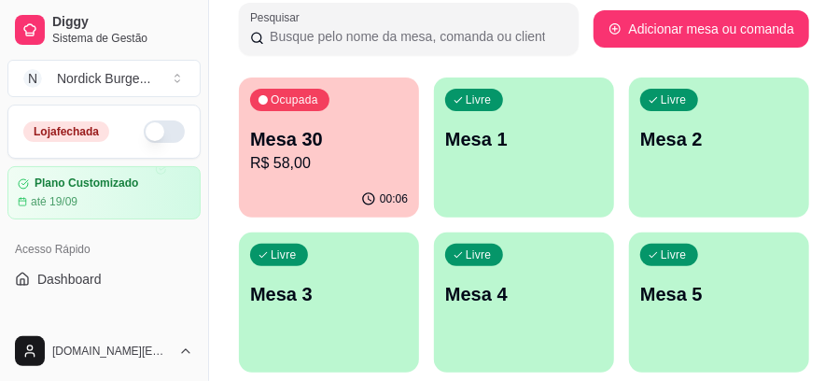
click at [286, 172] on p "R$ 58,00" at bounding box center [329, 163] width 158 height 22
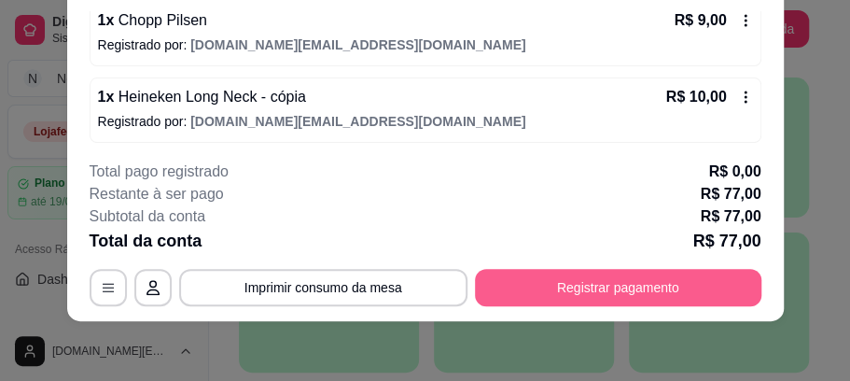
click at [560, 289] on button "Registrar pagamento" at bounding box center [618, 287] width 286 height 37
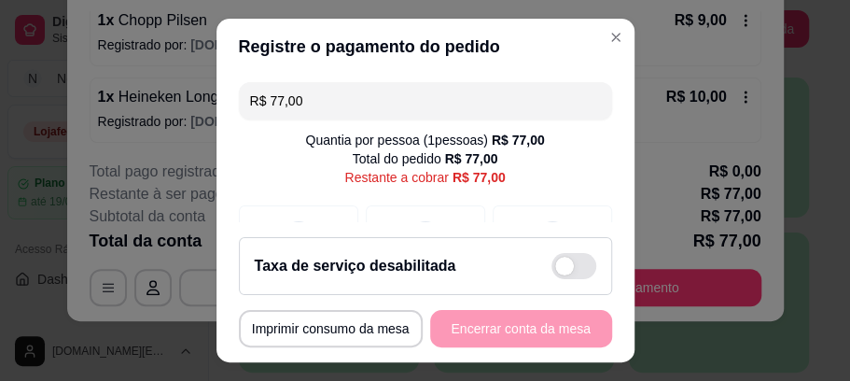
click at [440, 269] on div "Taxa de serviço desabilitada" at bounding box center [426, 266] width 342 height 26
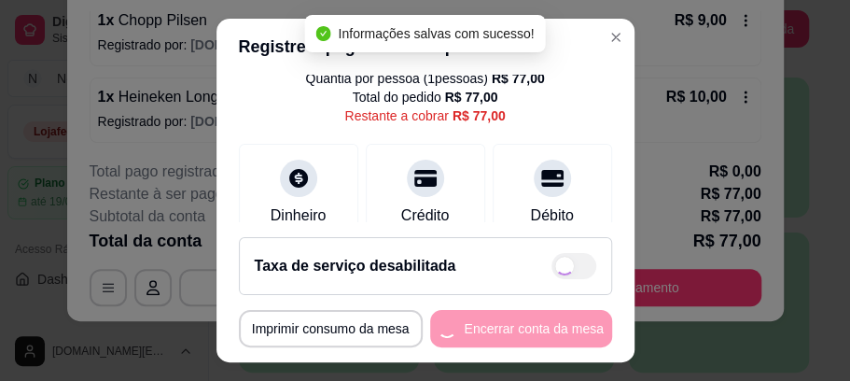
checkbox input "true"
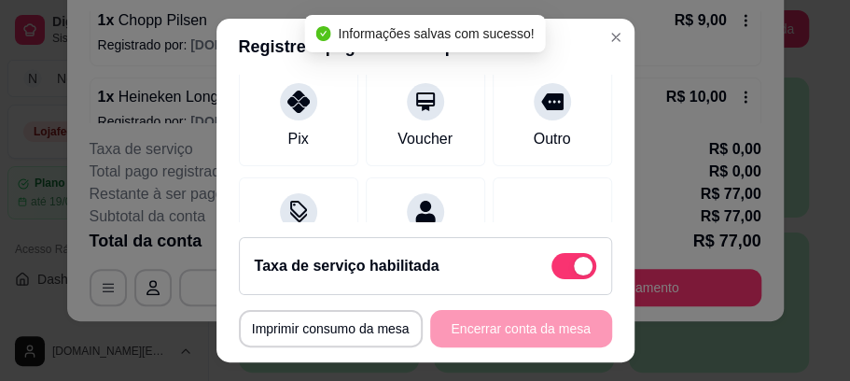
scroll to position [143, 0]
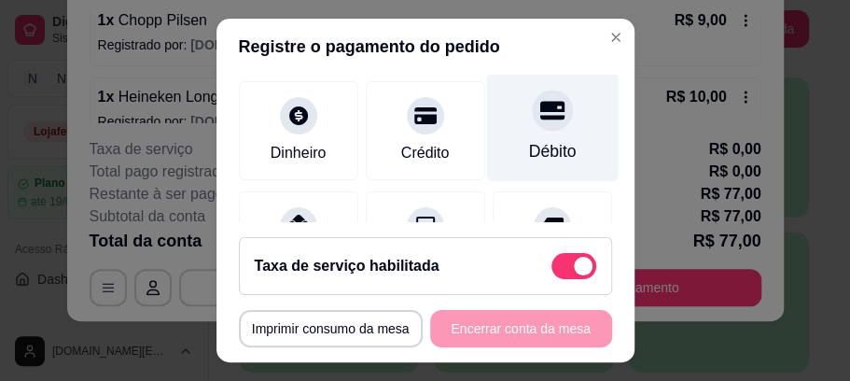
click at [532, 121] on div at bounding box center [552, 111] width 41 height 41
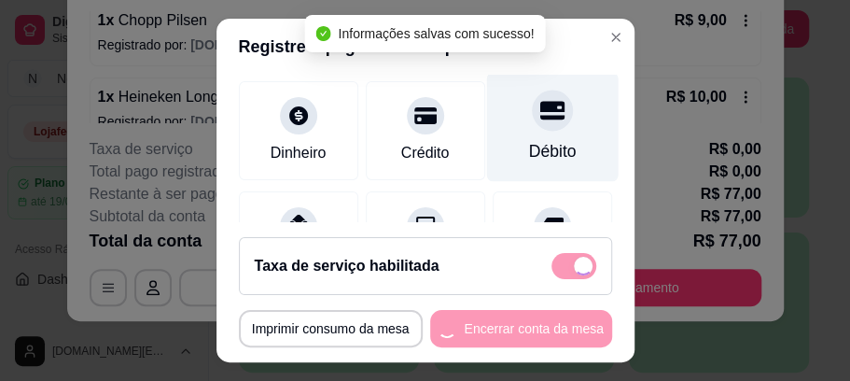
type input "R$ 0,00"
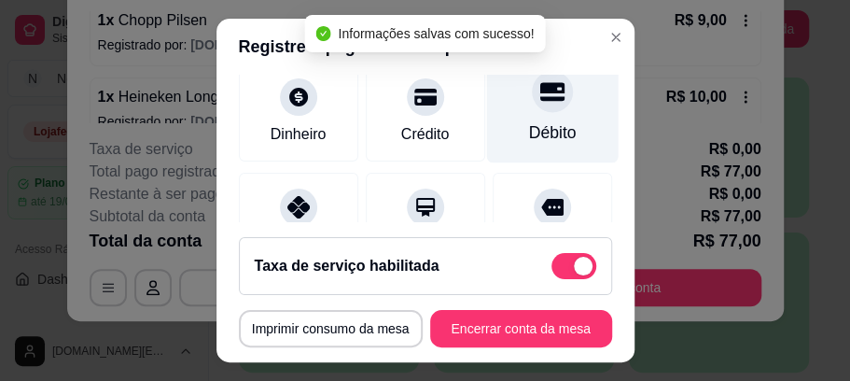
scroll to position [124, 0]
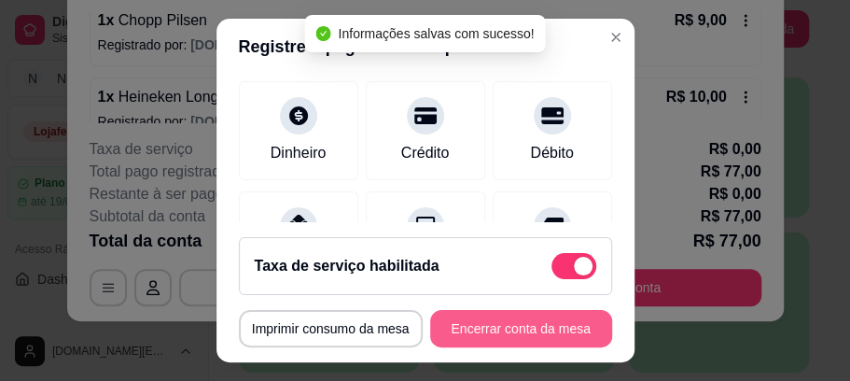
click at [537, 329] on button "Encerrar conta da mesa" at bounding box center [521, 328] width 182 height 37
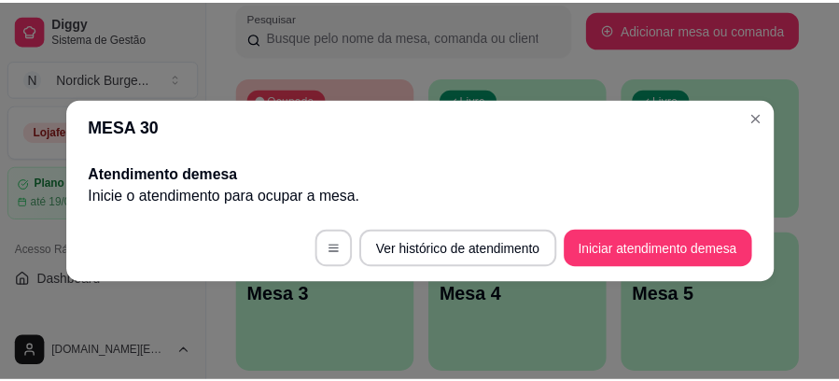
scroll to position [0, 0]
